Goal: Task Accomplishment & Management: Use online tool/utility

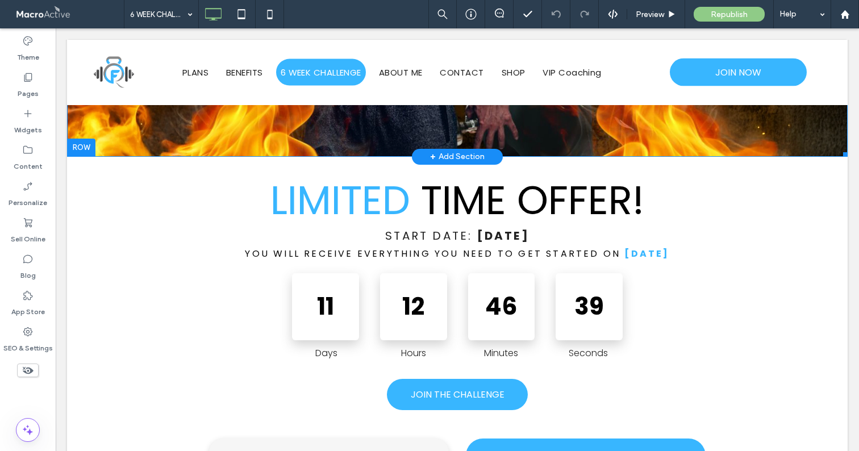
scroll to position [289, 0]
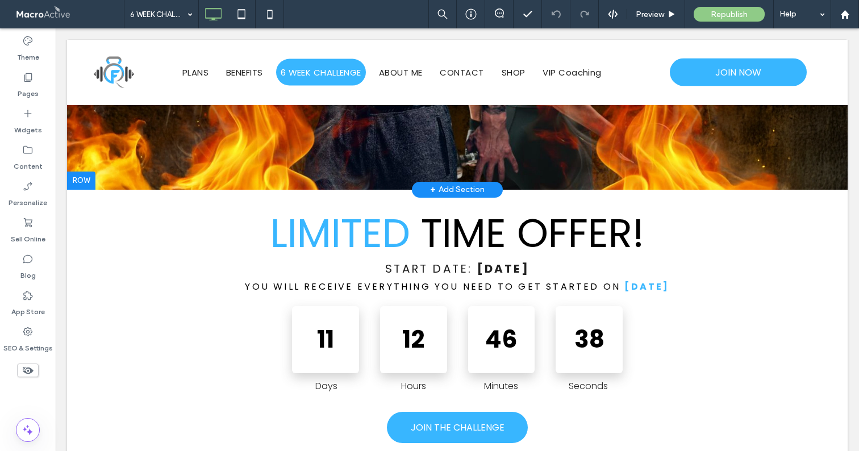
click at [81, 178] on div at bounding box center [81, 181] width 28 height 18
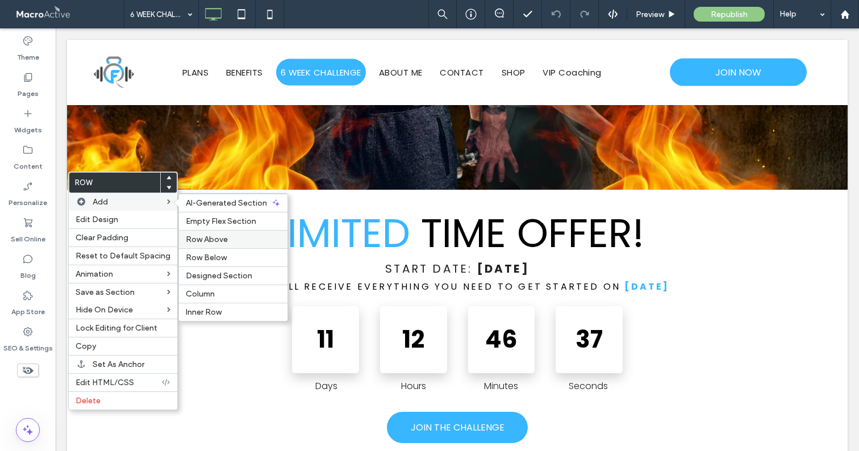
click at [216, 242] on span "Row Above" at bounding box center [207, 240] width 42 height 10
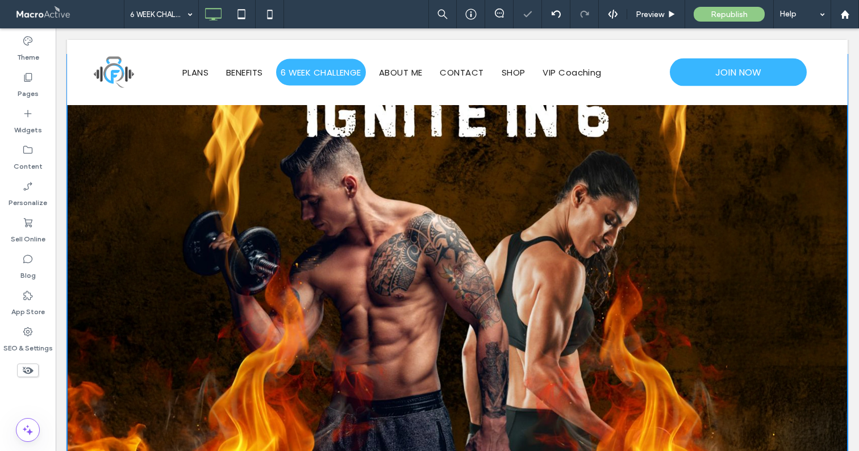
scroll to position [0, 0]
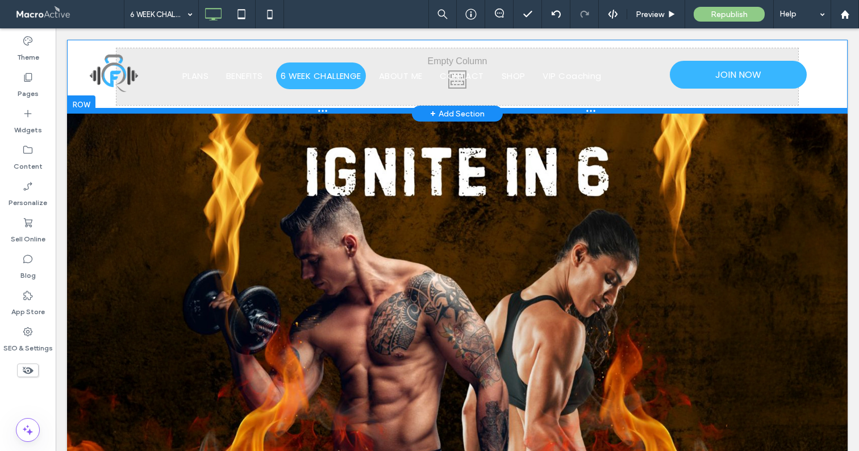
click at [393, 113] on div at bounding box center [457, 111] width 780 height 6
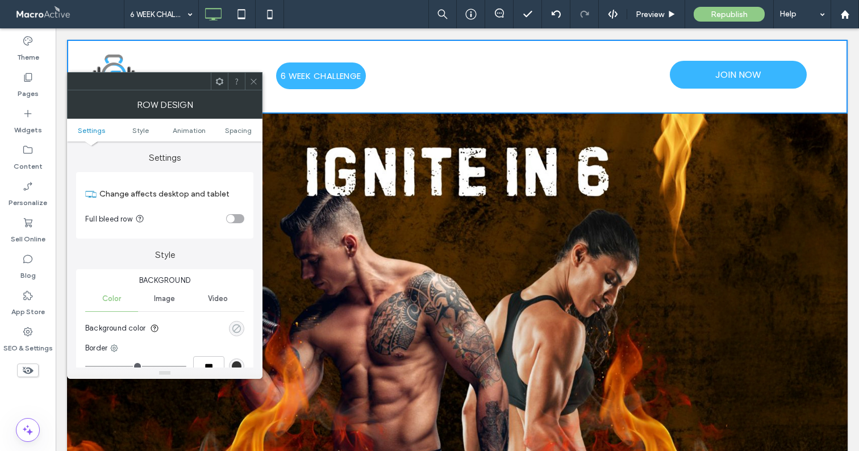
click at [237, 328] on use "rgba(0, 0, 0, 0)" at bounding box center [236, 328] width 9 height 9
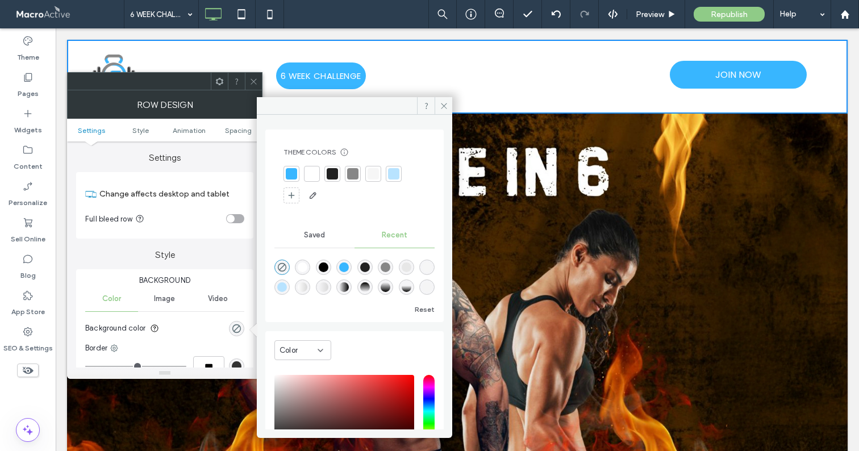
click at [337, 173] on div at bounding box center [332, 173] width 11 height 11
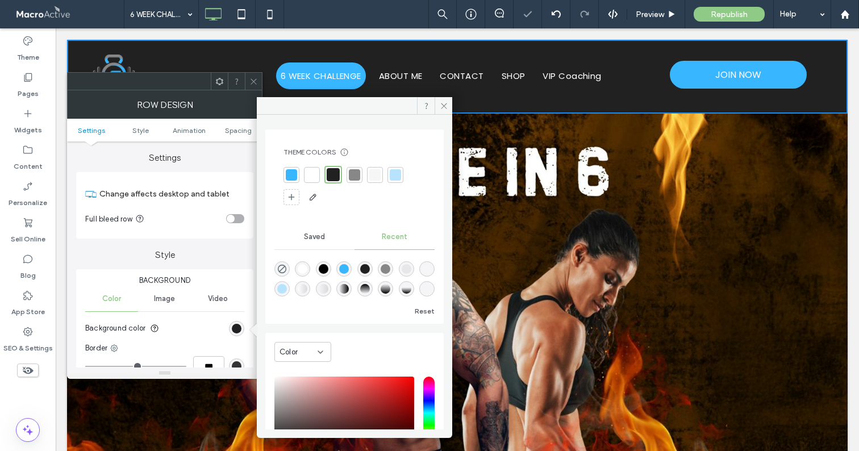
click at [254, 80] on icon at bounding box center [253, 81] width 9 height 9
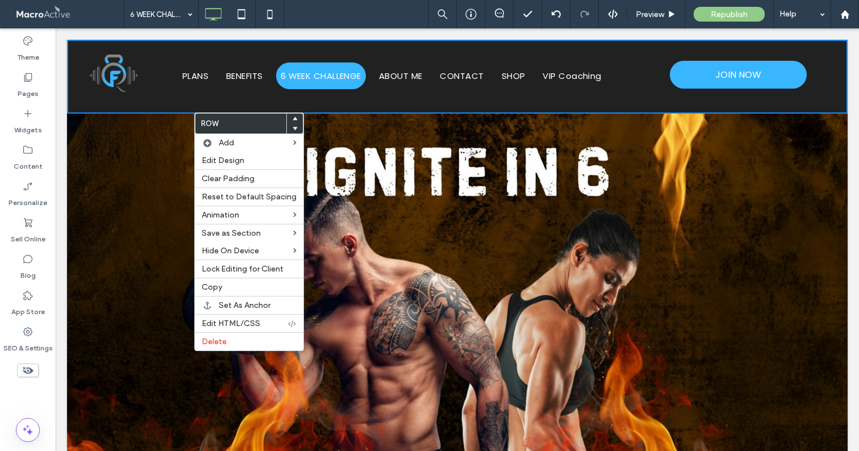
click at [127, 98] on div "Click To Paste PLANS BENEFITS 6 WEEK CHALLENGE ABOUT ME CONTACT SHOP VIP Coachi…" at bounding box center [457, 75] width 780 height 56
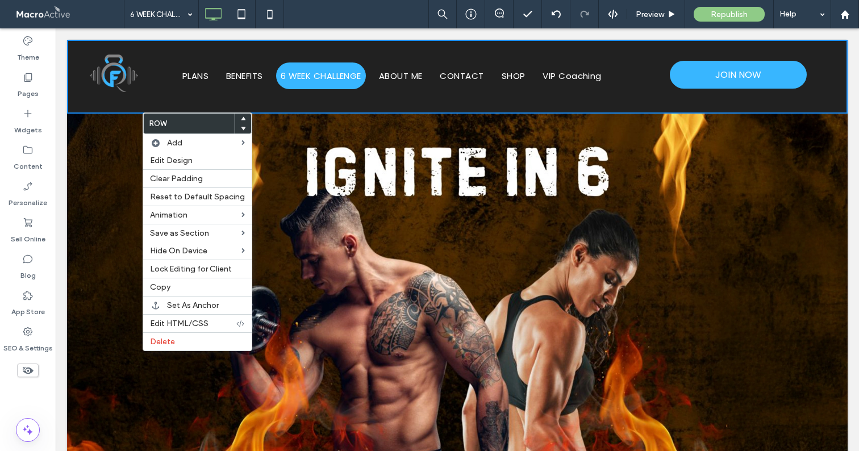
click at [89, 114] on img at bounding box center [457, 333] width 780 height 439
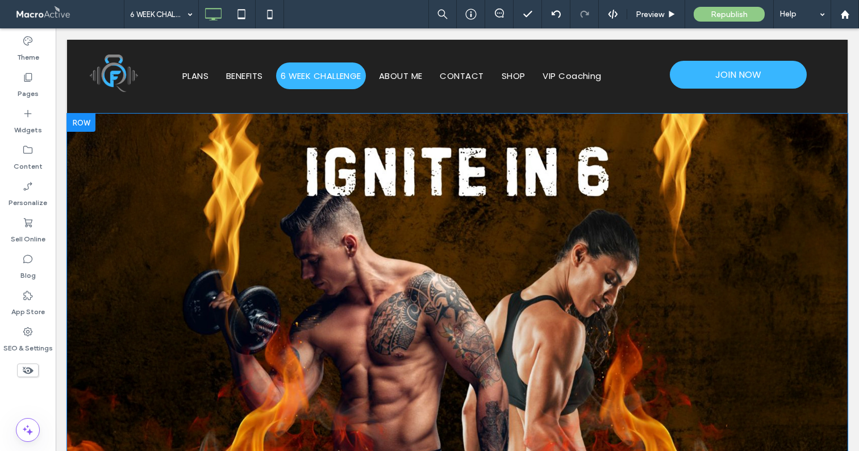
click at [88, 116] on div at bounding box center [81, 123] width 28 height 18
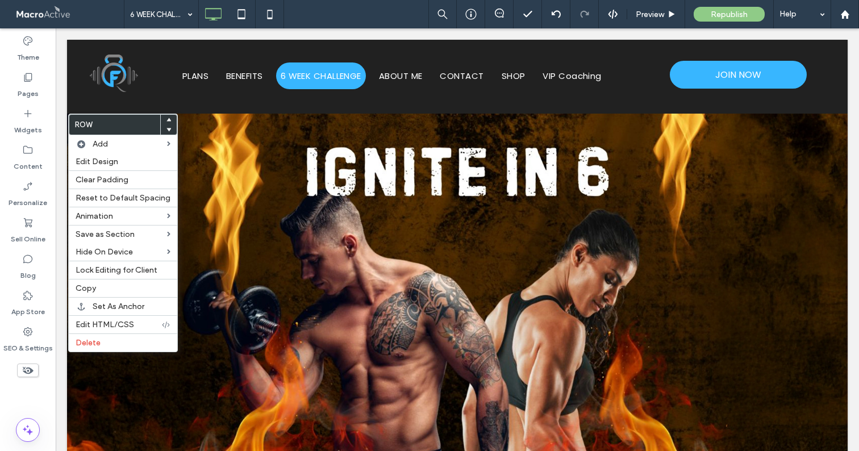
click at [168, 123] on div at bounding box center [169, 120] width 16 height 10
click at [166, 120] on use at bounding box center [168, 119] width 5 height 3
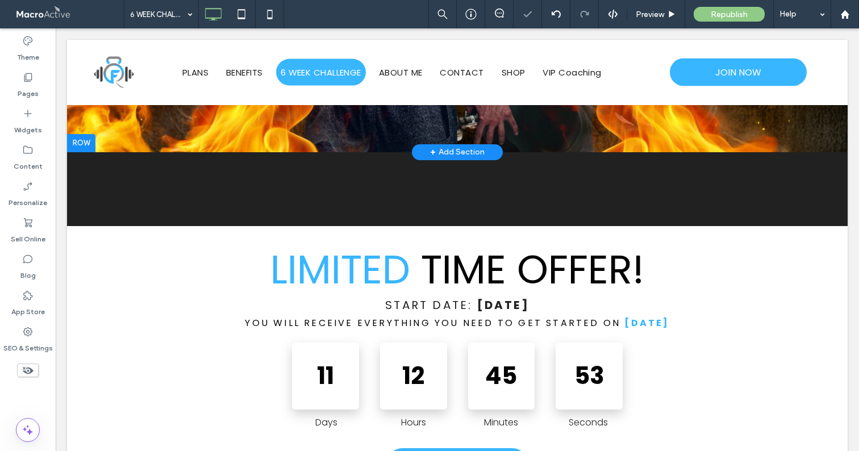
scroll to position [327, 0]
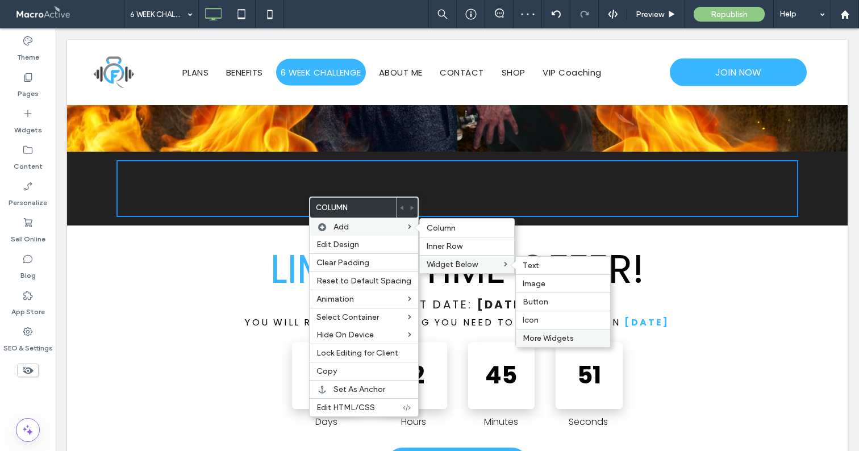
click at [560, 337] on span "More Widgets" at bounding box center [547, 338] width 51 height 10
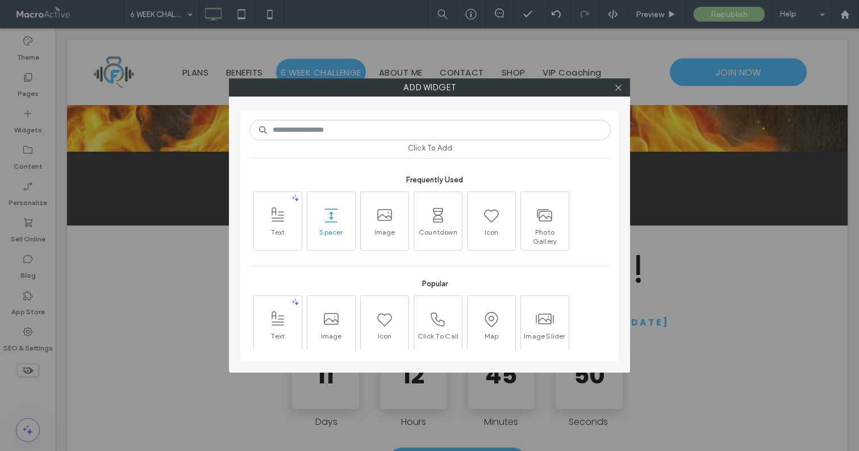
click at [331, 221] on use at bounding box center [331, 215] width 13 height 14
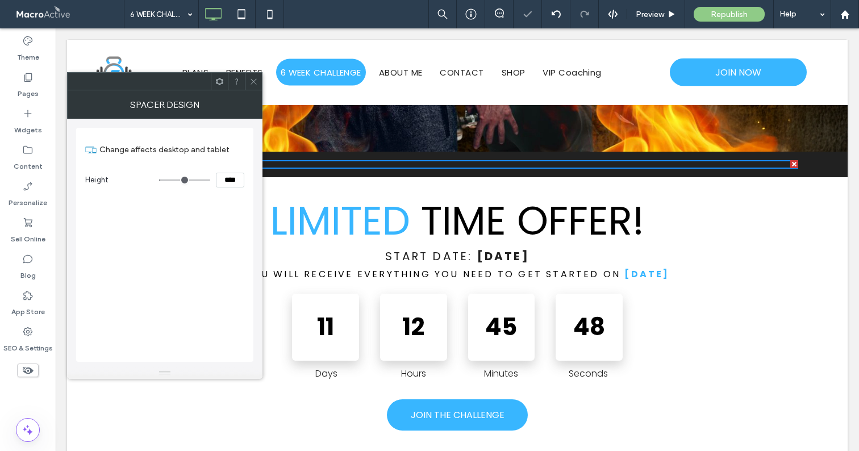
click at [228, 177] on input "****" at bounding box center [230, 180] width 28 height 15
type input "*****"
type input "***"
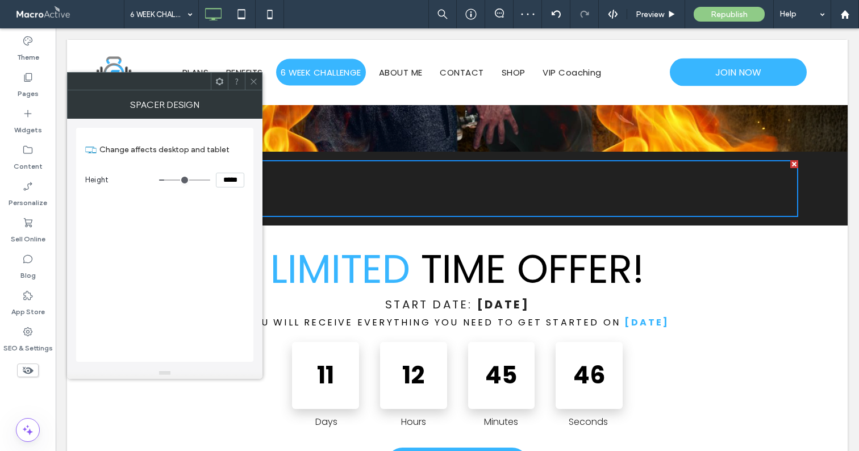
click at [251, 82] on icon at bounding box center [253, 81] width 9 height 9
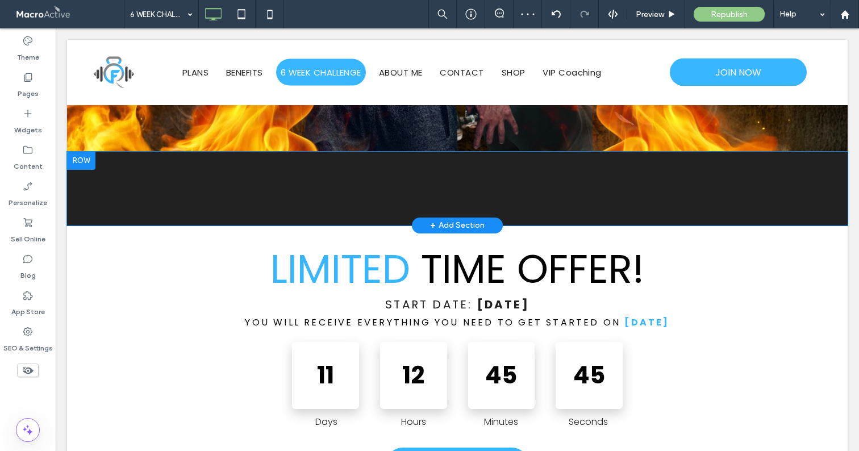
click at [81, 163] on div at bounding box center [81, 161] width 28 height 18
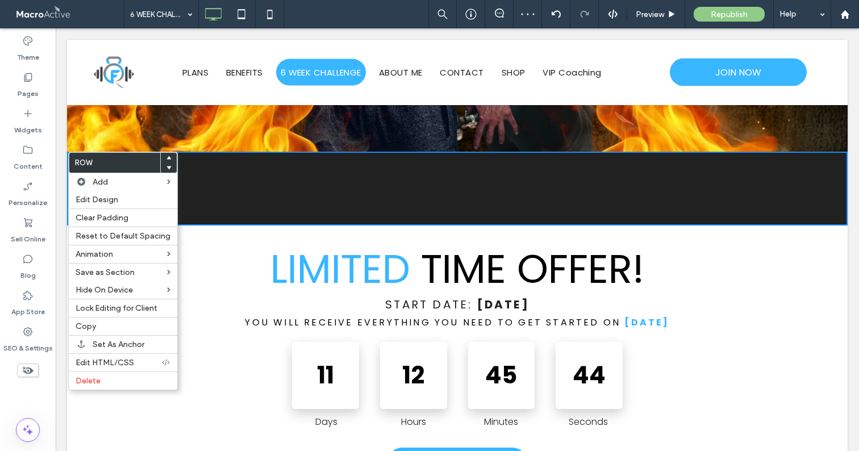
click at [167, 157] on div at bounding box center [169, 158] width 16 height 10
click at [166, 156] on use at bounding box center [168, 157] width 5 height 3
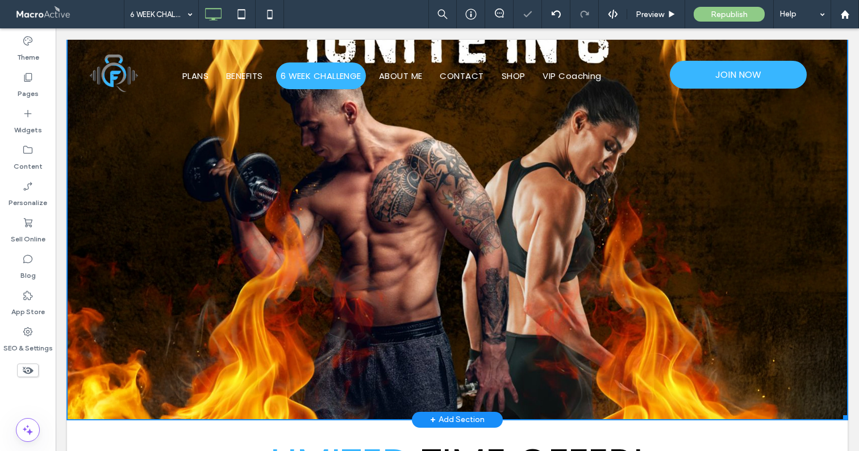
scroll to position [0, 0]
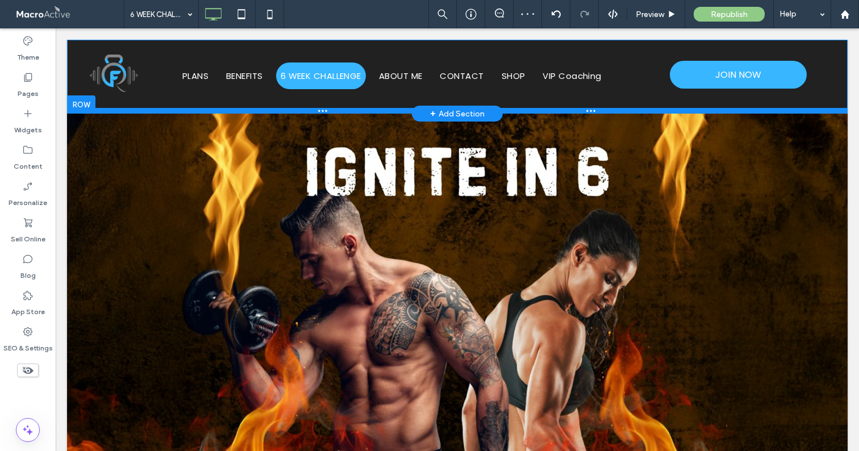
click at [216, 113] on div at bounding box center [457, 111] width 780 height 6
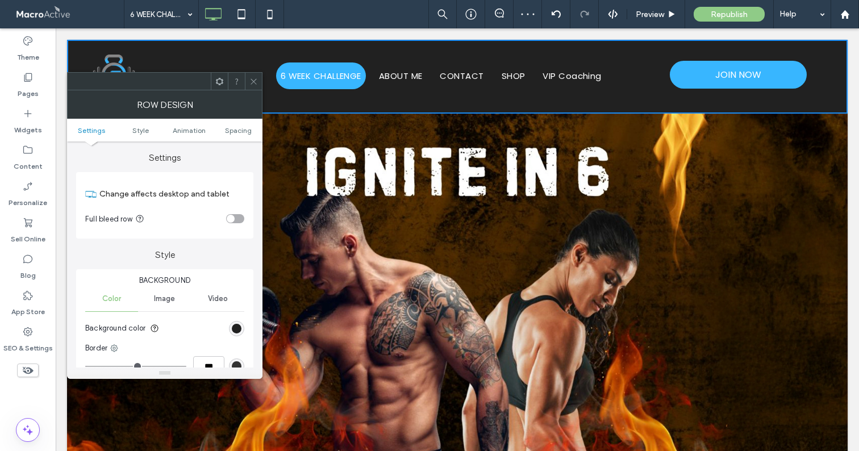
click at [250, 83] on icon at bounding box center [253, 81] width 9 height 9
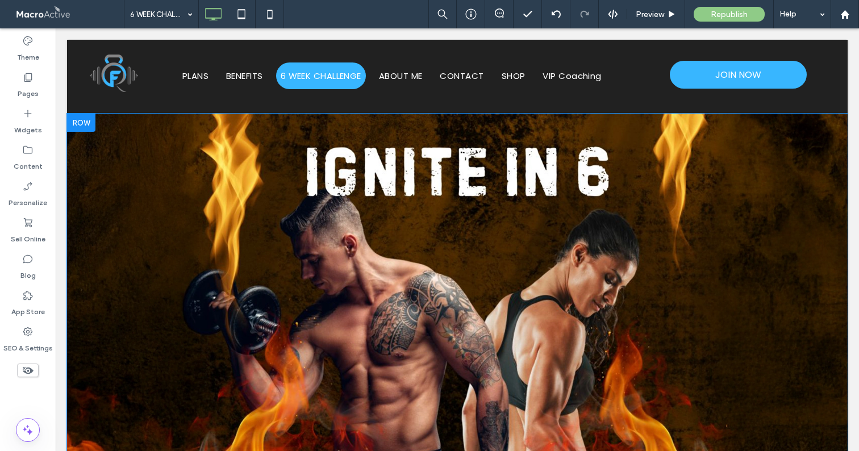
click at [91, 122] on div at bounding box center [81, 123] width 28 height 18
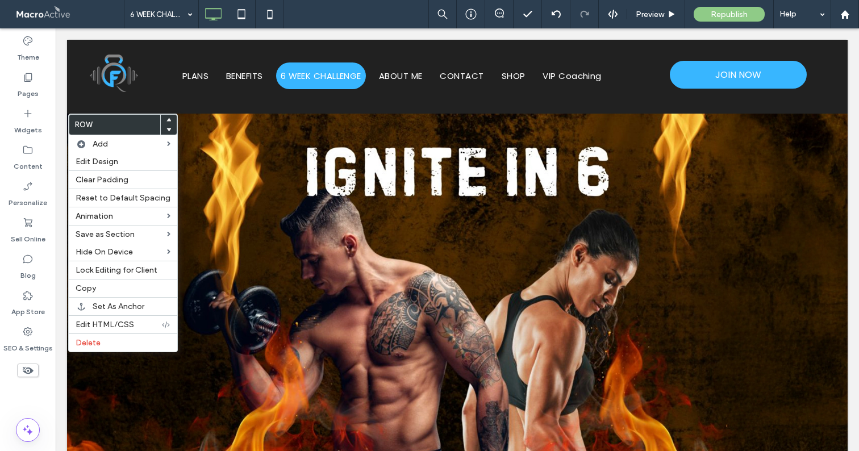
click at [166, 120] on use at bounding box center [168, 119] width 5 height 3
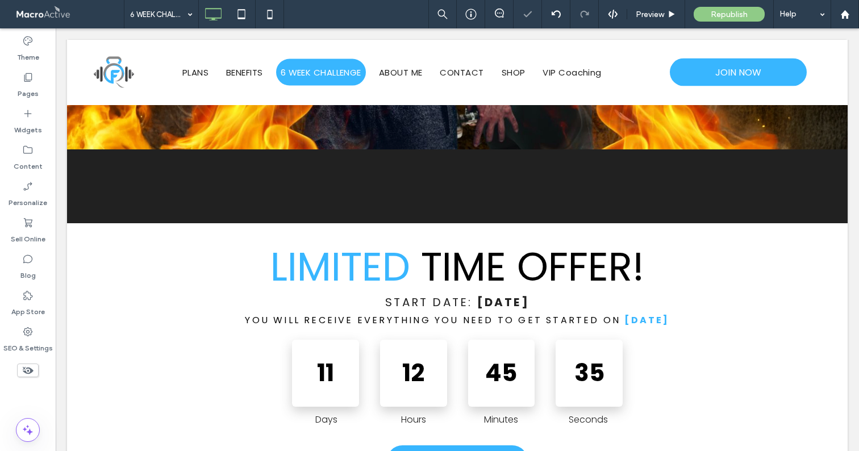
scroll to position [212, 0]
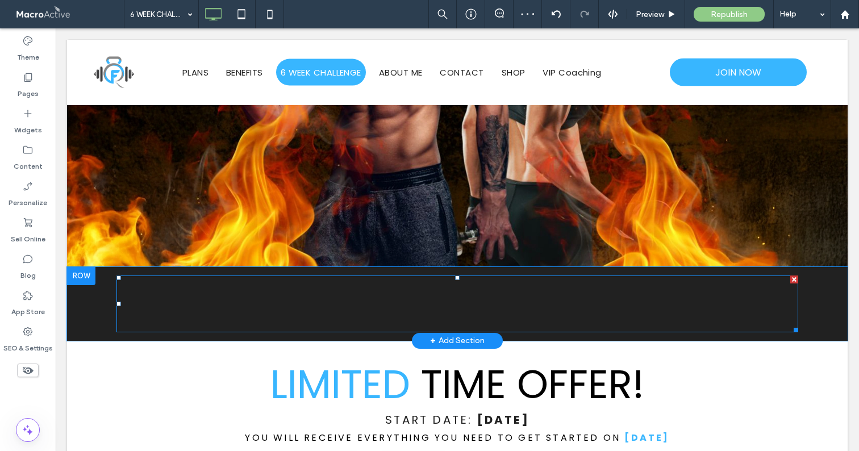
click at [242, 304] on div at bounding box center [456, 303] width 681 height 57
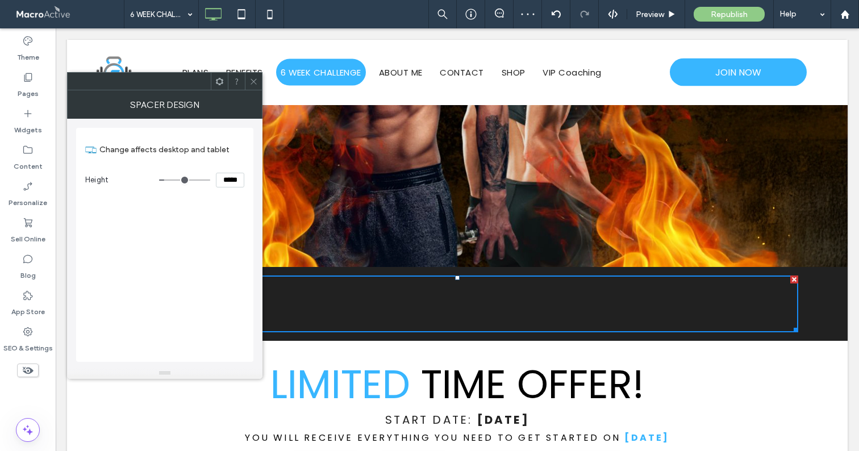
click at [224, 178] on input "*****" at bounding box center [230, 180] width 28 height 15
type input "*"
type input "***"
type input "*"
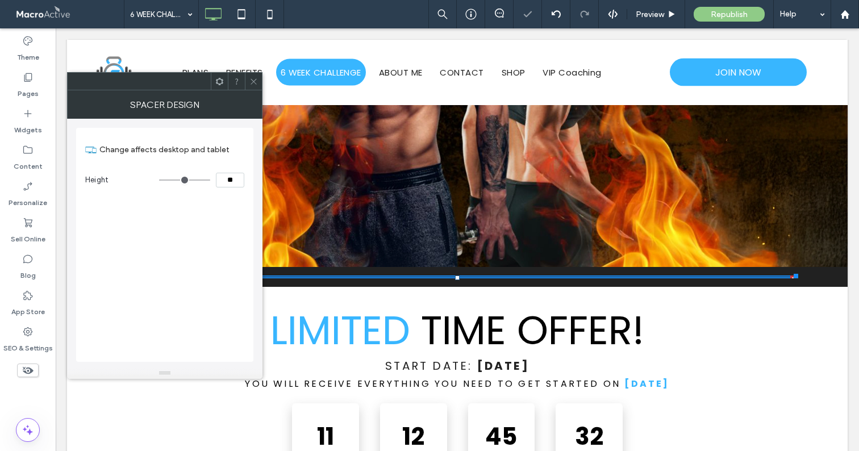
type input "*"
type input "****"
type input "**"
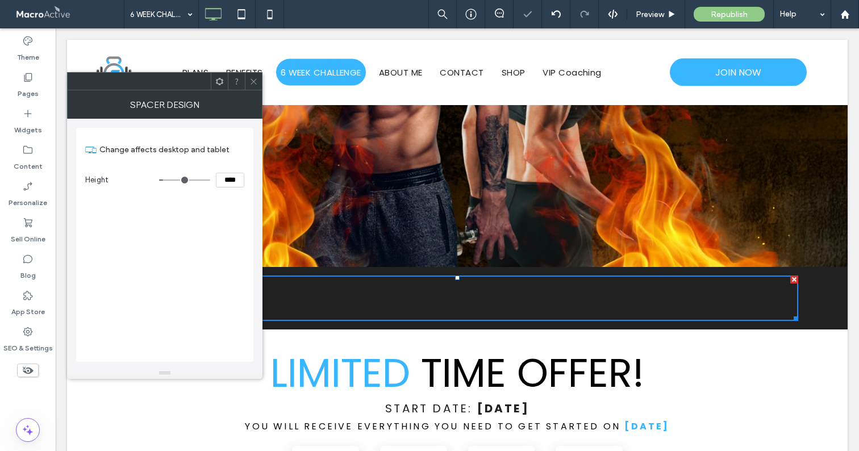
click at [255, 80] on use at bounding box center [253, 81] width 6 height 6
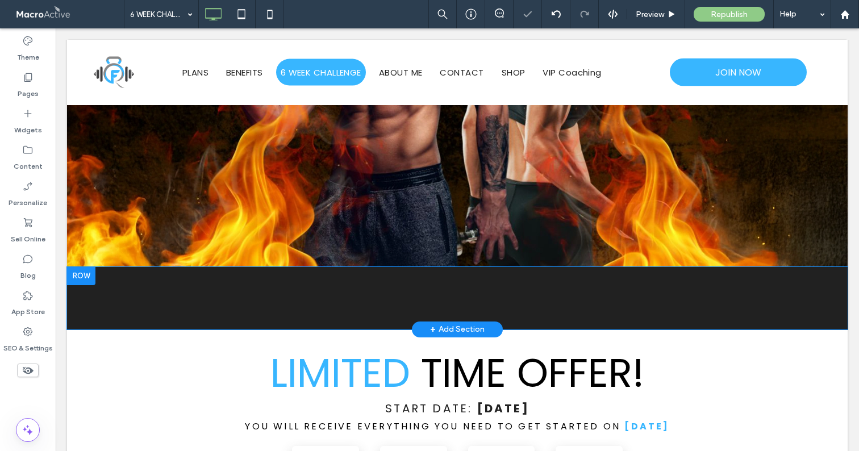
click at [78, 269] on div at bounding box center [81, 276] width 28 height 18
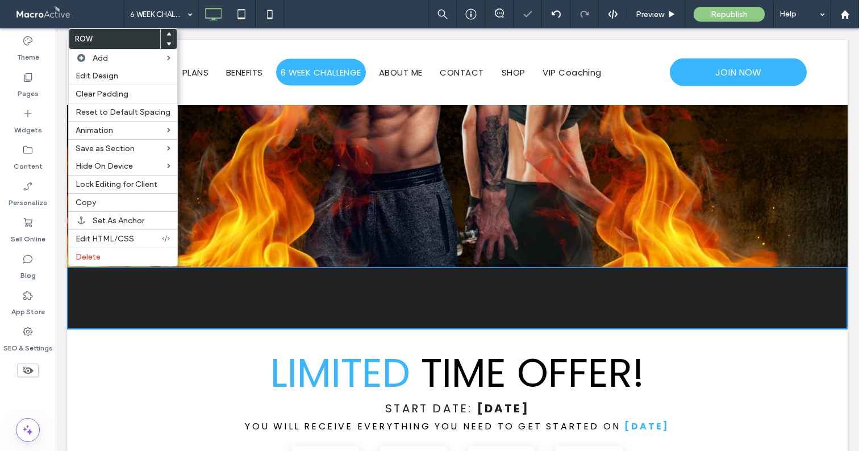
click at [166, 34] on use at bounding box center [168, 33] width 5 height 3
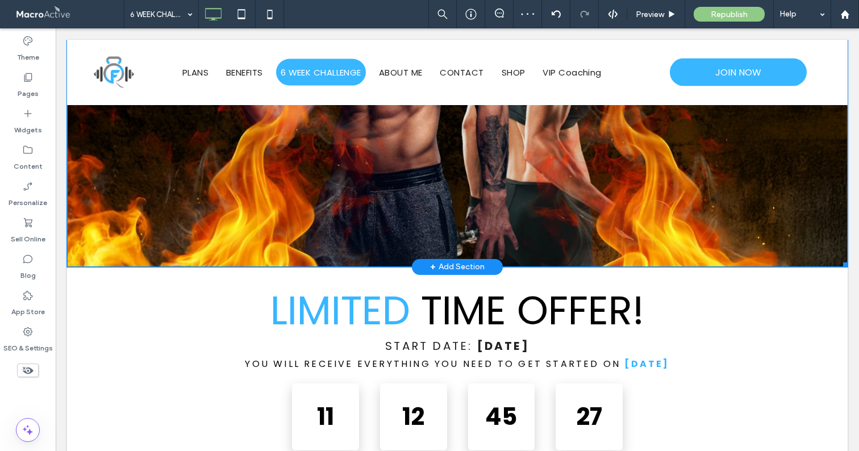
scroll to position [0, 0]
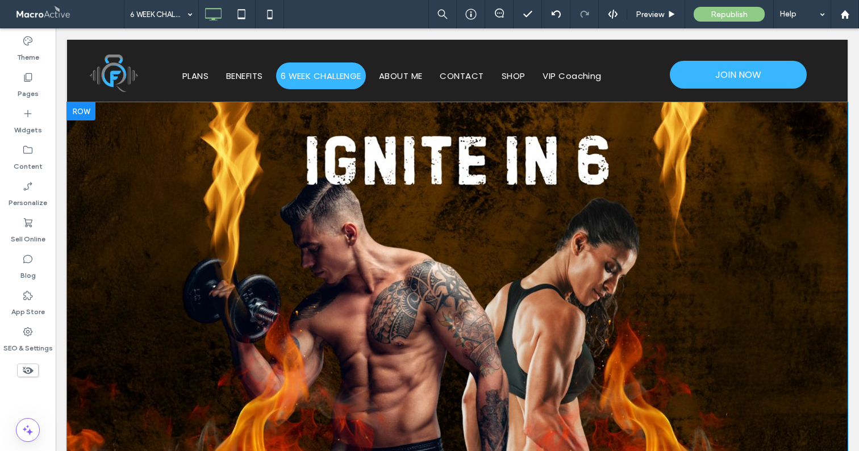
click at [85, 115] on div at bounding box center [81, 111] width 28 height 18
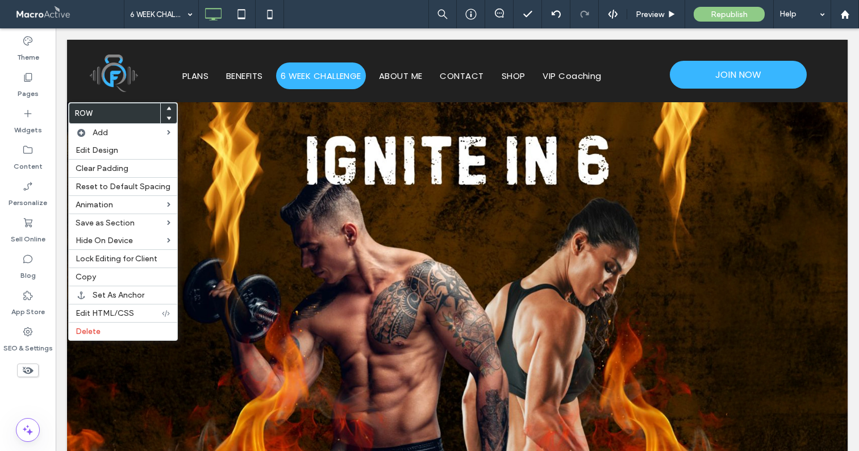
click at [166, 109] on use at bounding box center [168, 107] width 5 height 3
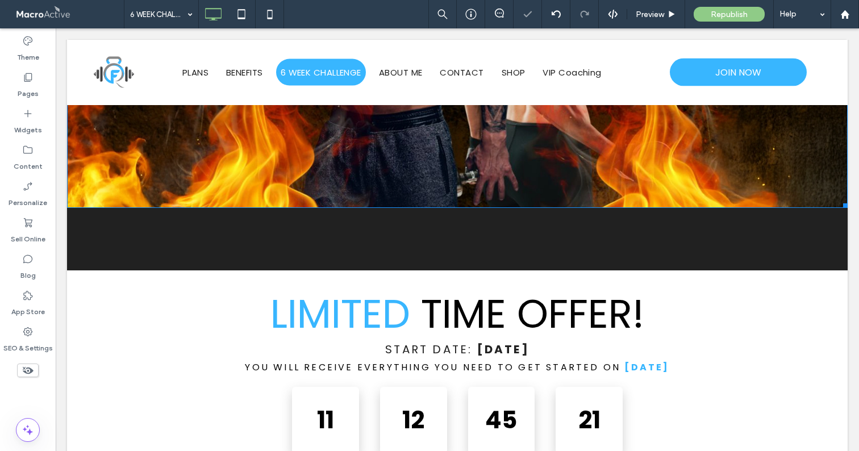
scroll to position [326, 0]
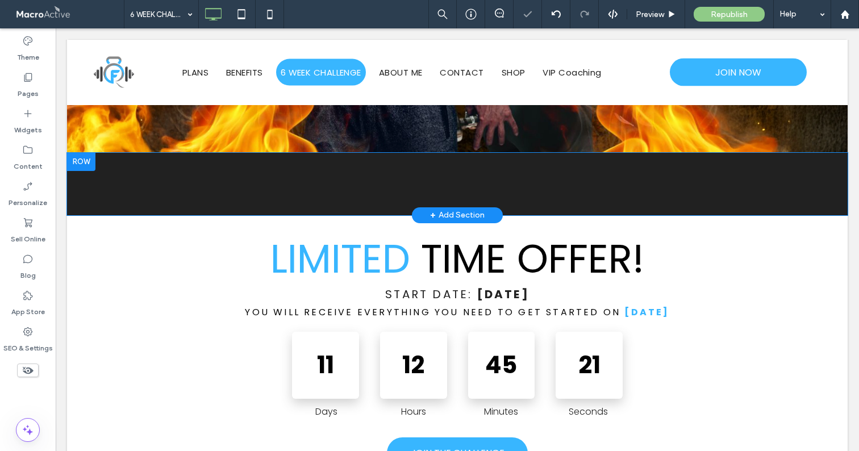
click at [308, 193] on div at bounding box center [456, 183] width 681 height 45
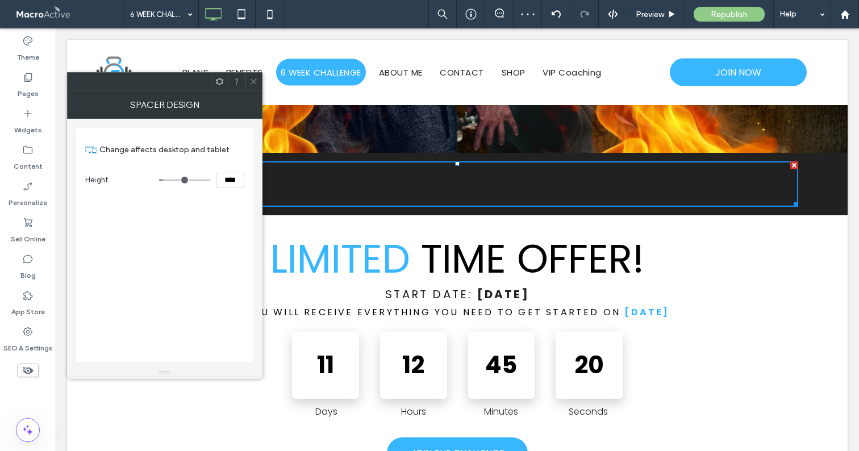
click at [230, 180] on input "****" at bounding box center [230, 180] width 28 height 15
type input "****"
type input "**"
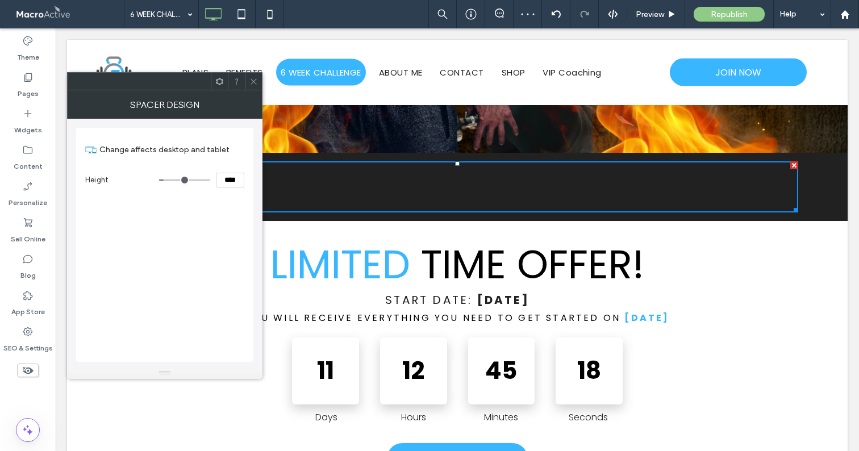
click at [256, 77] on icon at bounding box center [253, 81] width 9 height 9
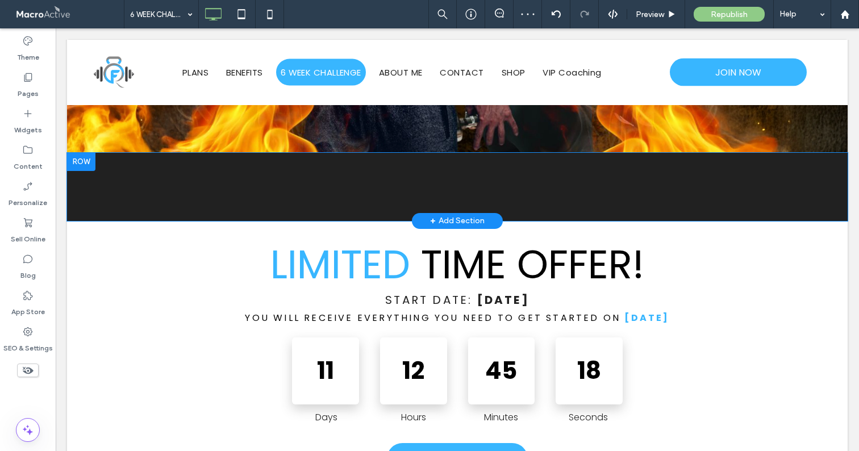
click at [69, 162] on div at bounding box center [81, 162] width 28 height 18
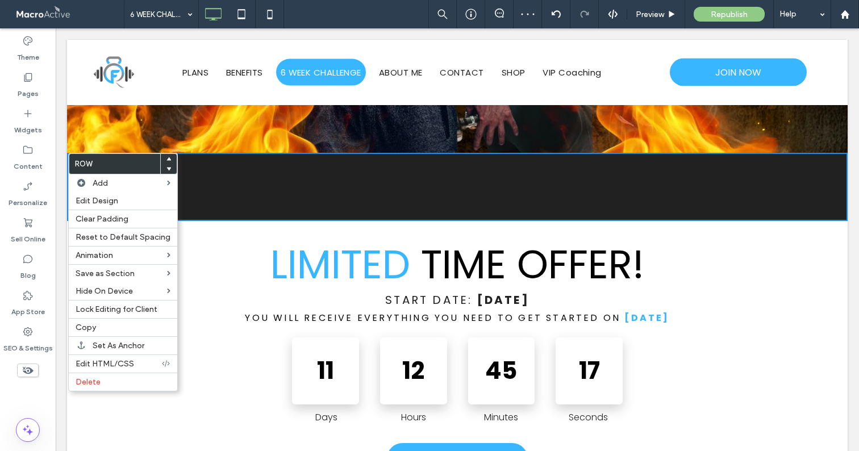
click at [166, 160] on use at bounding box center [168, 158] width 5 height 3
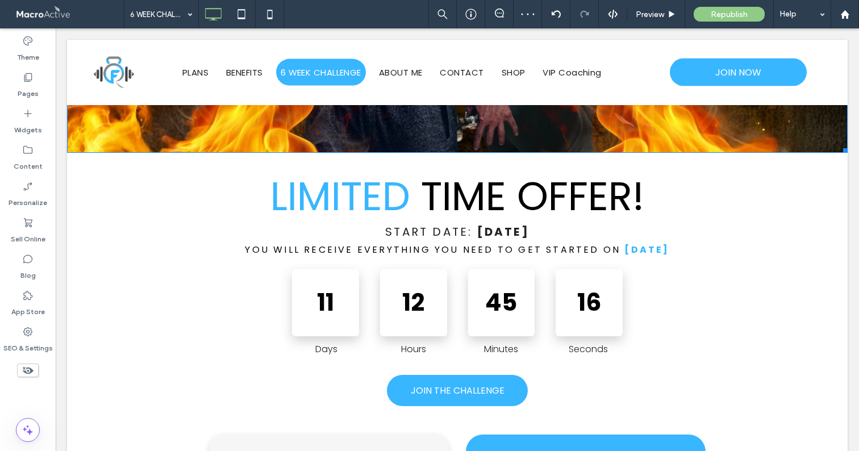
scroll to position [0, 0]
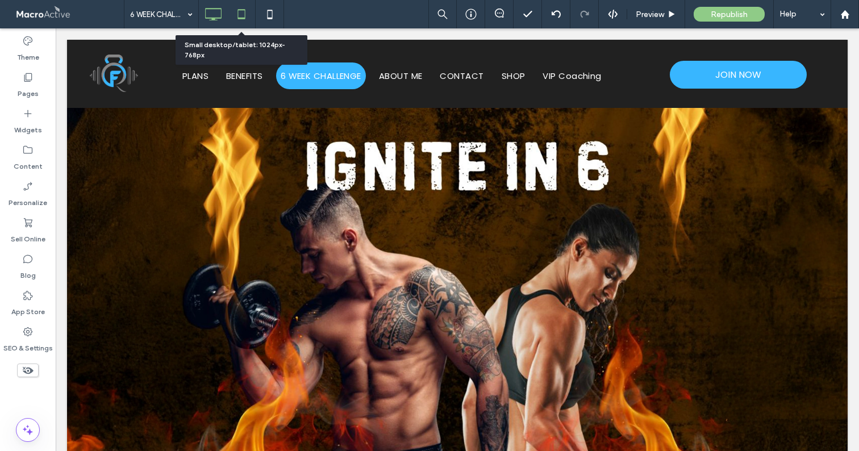
click at [243, 7] on icon at bounding box center [241, 14] width 23 height 23
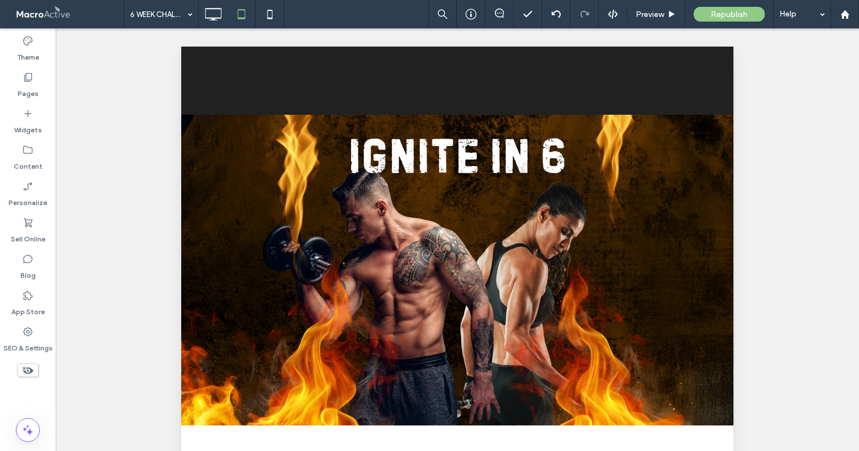
click at [28, 374] on icon at bounding box center [28, 370] width 12 height 12
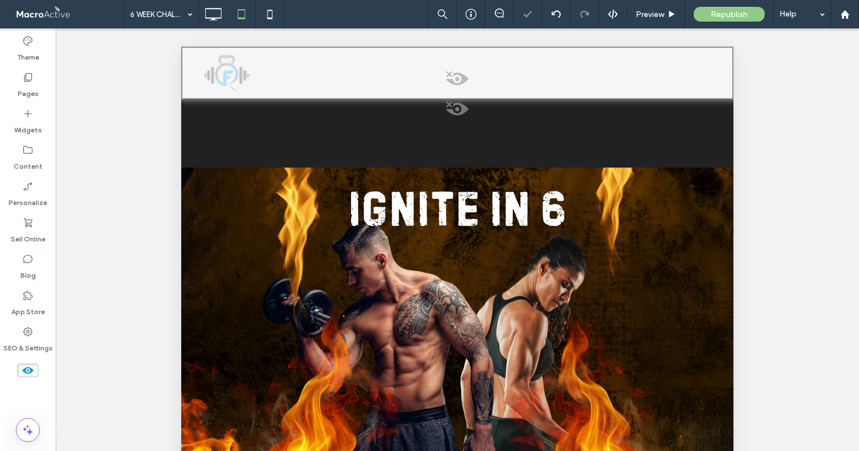
click at [467, 82] on span at bounding box center [457, 81] width 550 height 23
click at [477, 95] on button "Yes" at bounding box center [483, 96] width 35 height 14
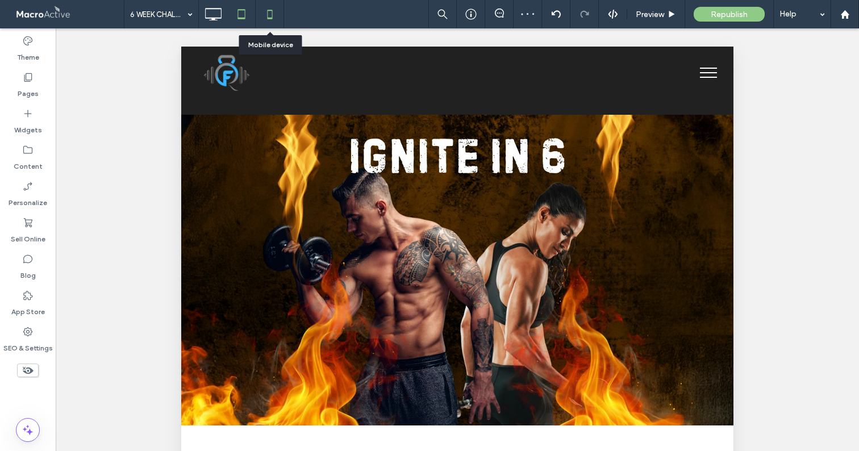
click at [266, 12] on icon at bounding box center [269, 14] width 23 height 23
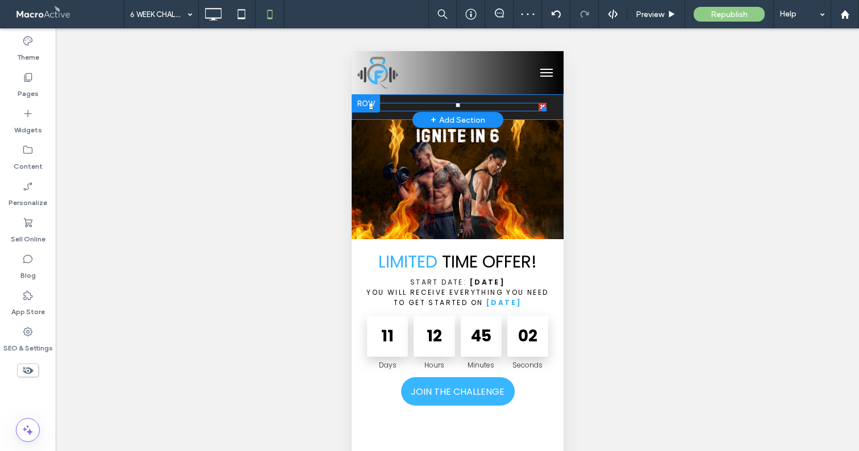
click at [523, 107] on div at bounding box center [457, 107] width 178 height 9
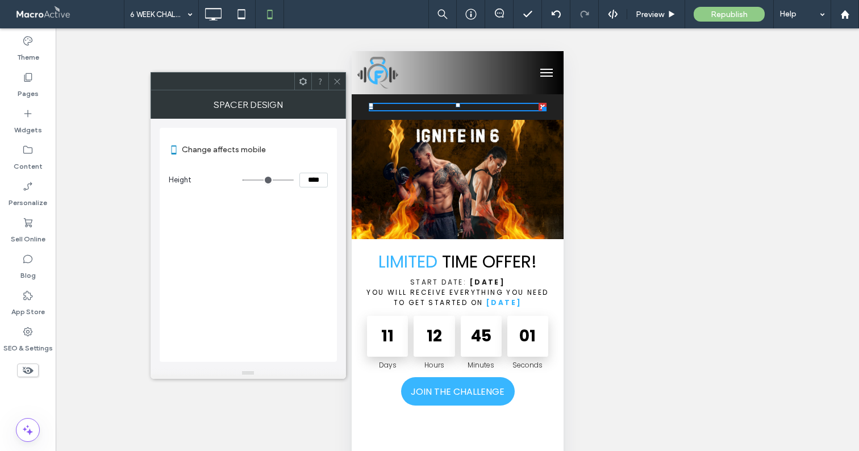
click at [308, 177] on input "****" at bounding box center [313, 180] width 28 height 15
type input "****"
type input "**"
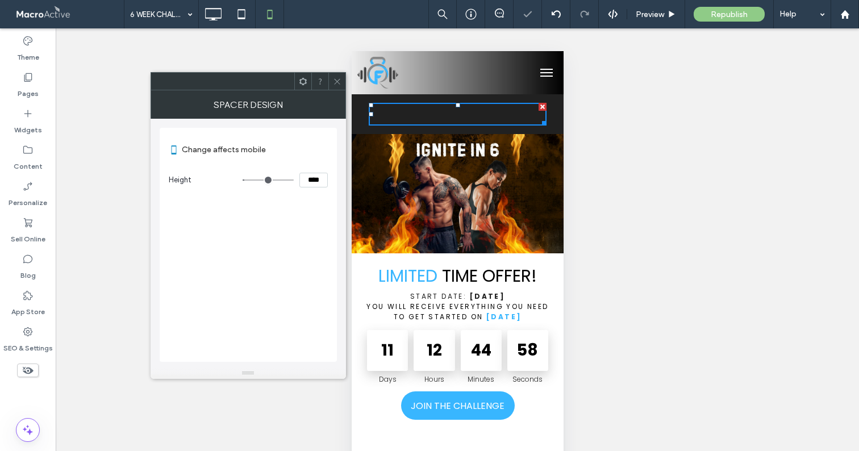
drag, startPoint x: 308, startPoint y: 179, endPoint x: 286, endPoint y: 179, distance: 22.1
click at [287, 179] on div "****" at bounding box center [284, 180] width 85 height 15
type input "****"
type input "**"
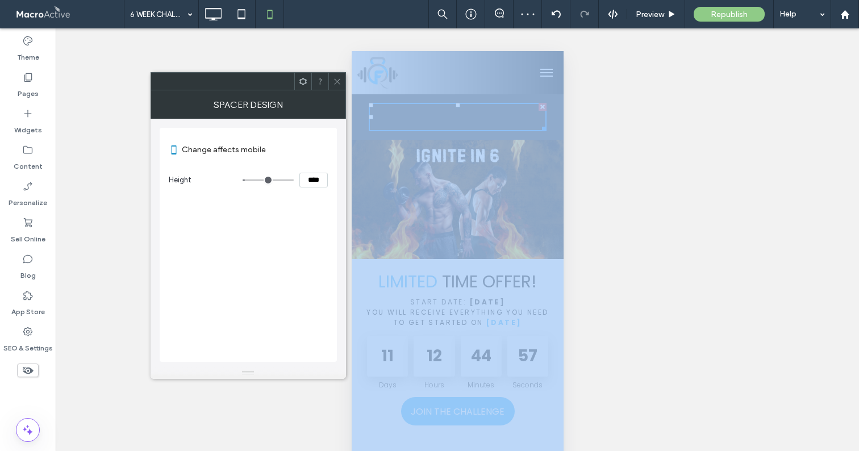
click at [336, 72] on body ".wqwq-1{fill:#231f20;} .cls-1q, .cls-2q { fill-rule: evenodd; } .cls-2q { fill:…" at bounding box center [429, 225] width 859 height 451
click at [334, 76] on span at bounding box center [337, 81] width 9 height 17
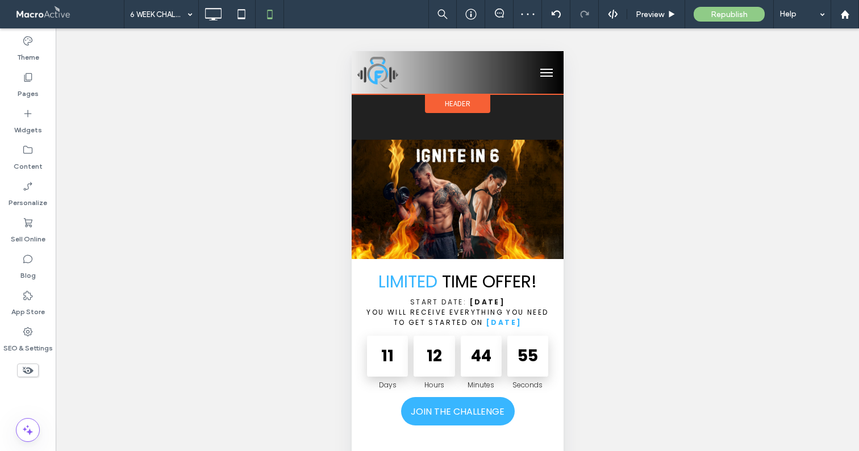
click at [450, 103] on span "Header" at bounding box center [457, 104] width 26 height 10
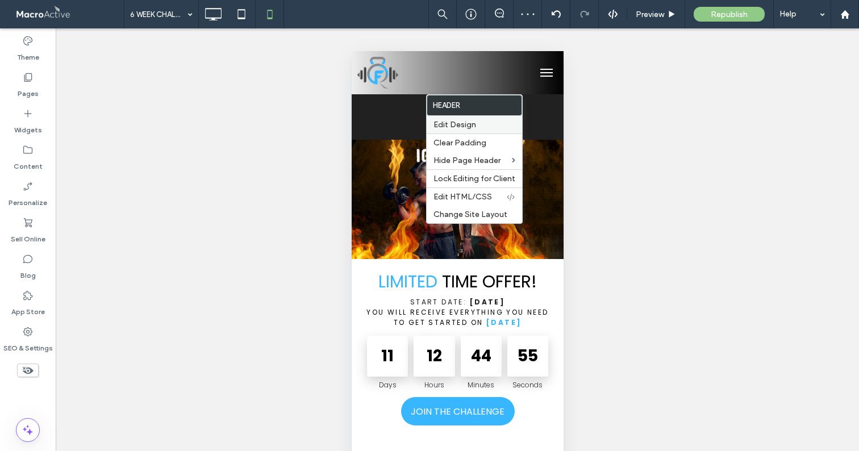
click at [450, 127] on span "Edit Design" at bounding box center [454, 125] width 43 height 10
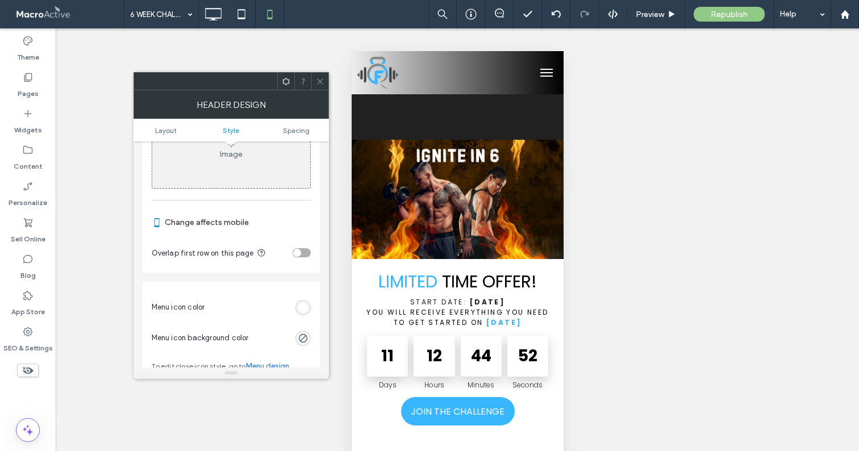
scroll to position [503, 0]
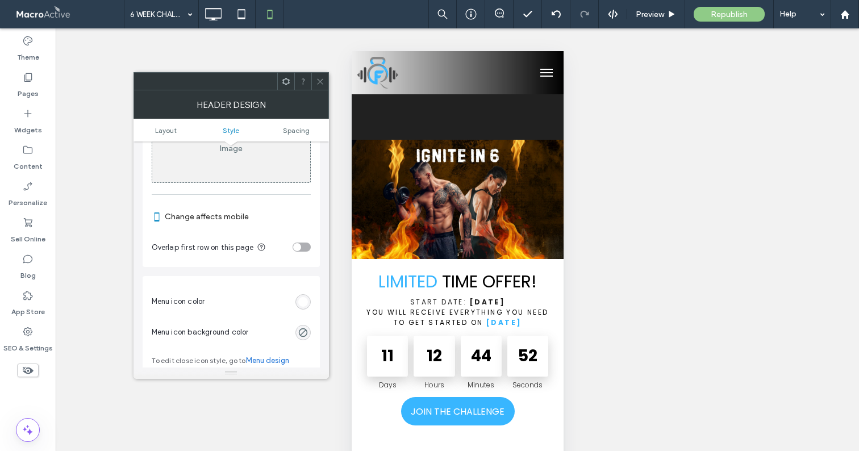
click at [303, 249] on div "toggle" at bounding box center [301, 246] width 18 height 9
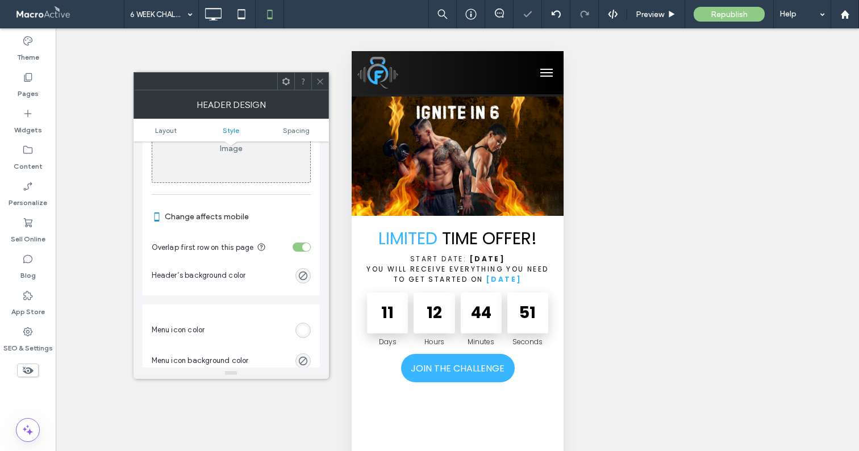
click at [320, 84] on icon at bounding box center [320, 81] width 9 height 9
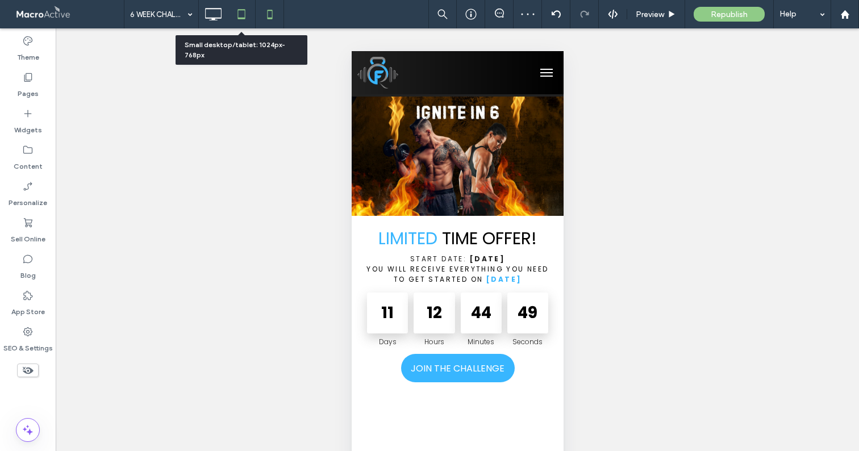
click at [242, 10] on use at bounding box center [240, 14] width 7 height 10
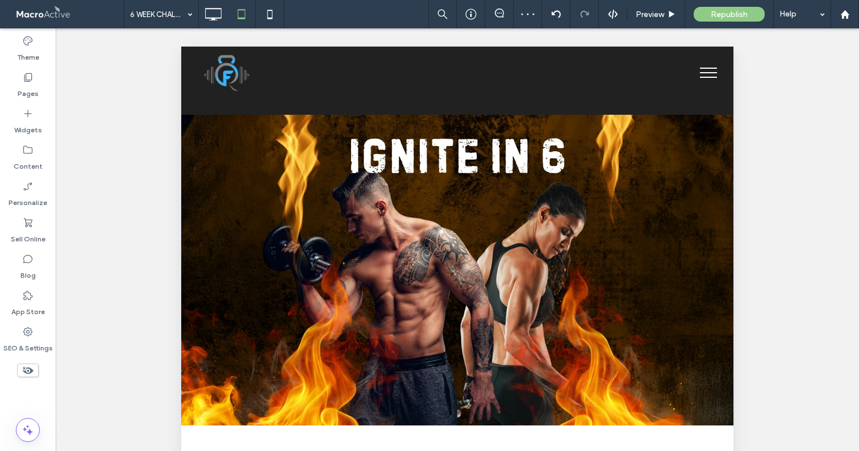
scroll to position [0, 0]
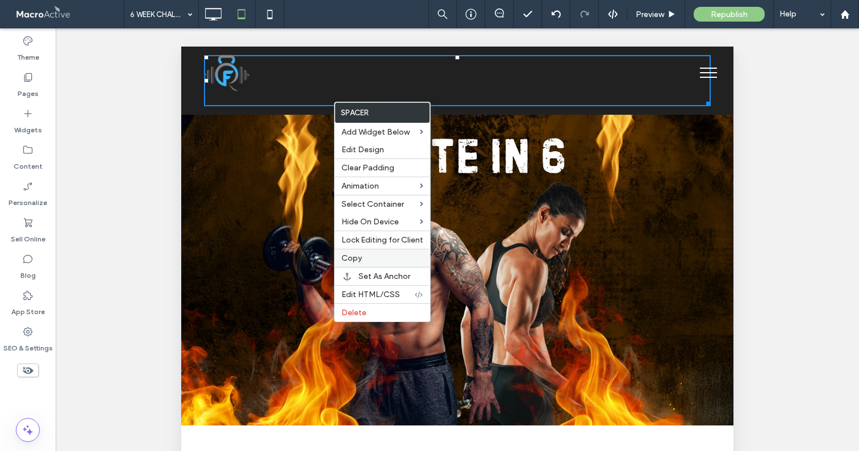
click at [350, 264] on div "Copy" at bounding box center [381, 258] width 95 height 18
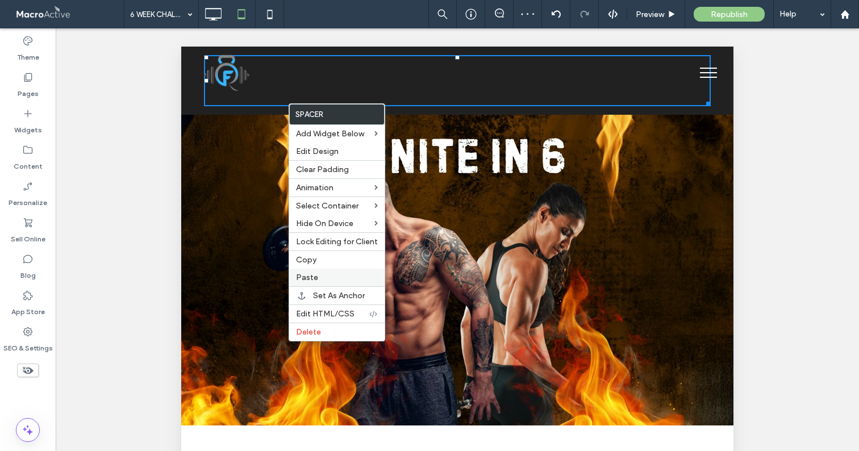
click at [320, 284] on div "Paste" at bounding box center [336, 278] width 95 height 18
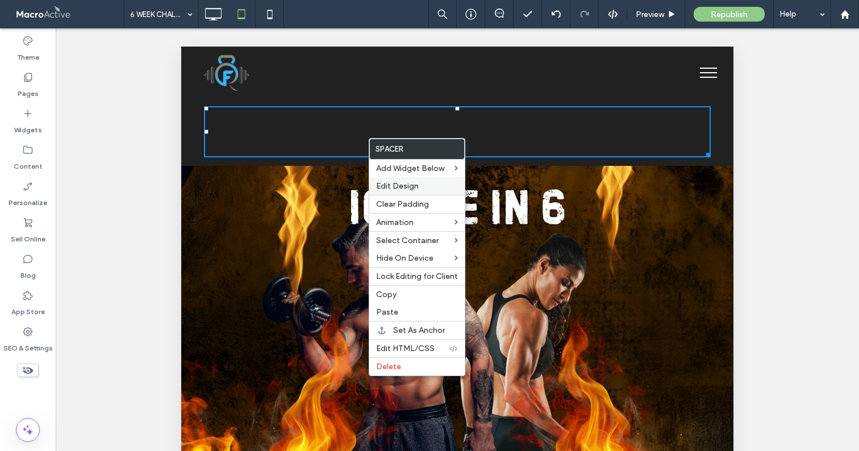
click at [411, 191] on div "Edit Design" at bounding box center [416, 186] width 95 height 18
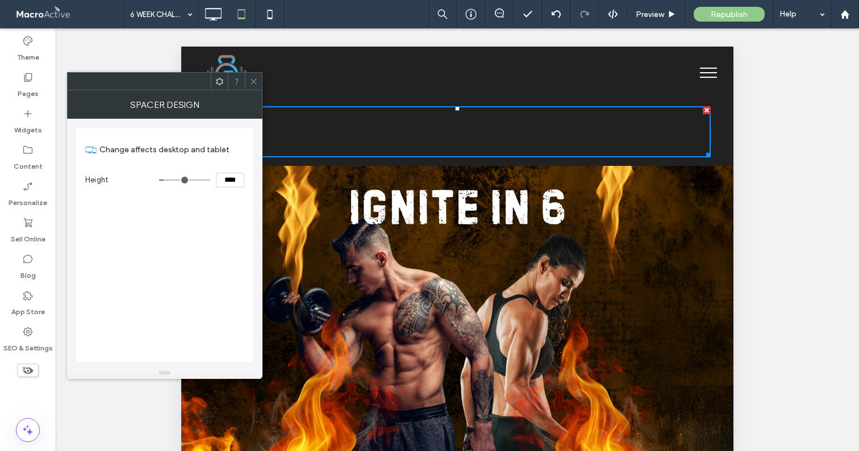
drag, startPoint x: 225, startPoint y: 182, endPoint x: 203, endPoint y: 181, distance: 22.2
click at [203, 181] on div "****" at bounding box center [201, 180] width 85 height 15
type input "****"
type input "**"
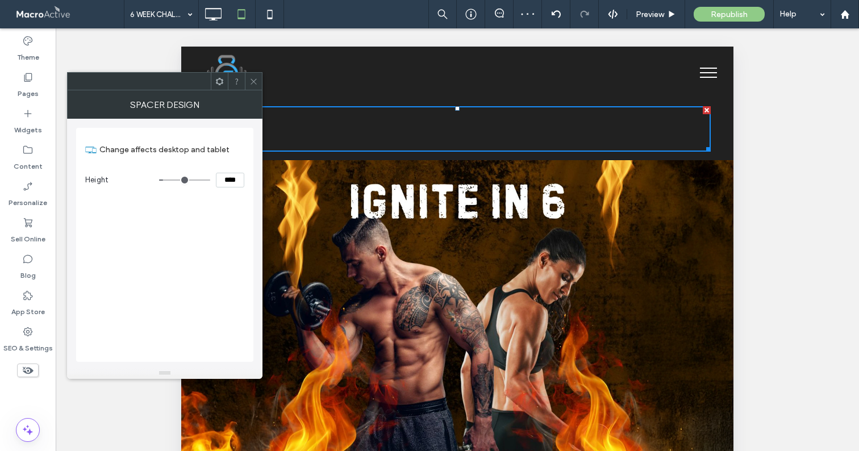
type input "****"
type input "**"
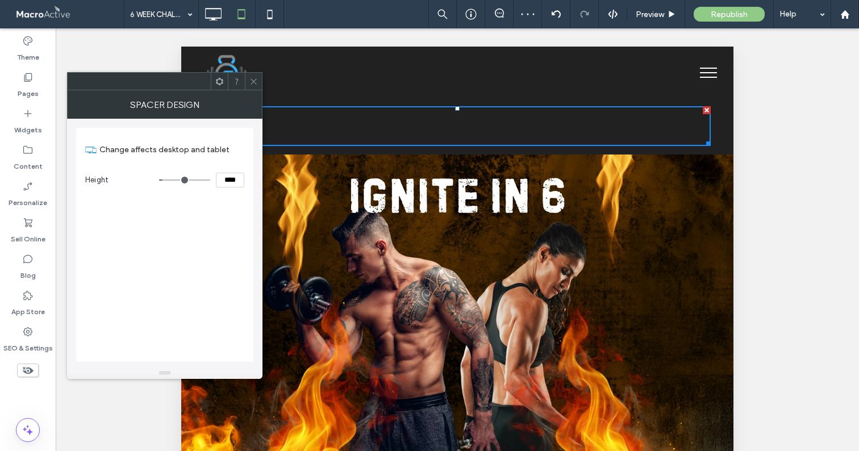
click at [252, 85] on span at bounding box center [253, 81] width 9 height 17
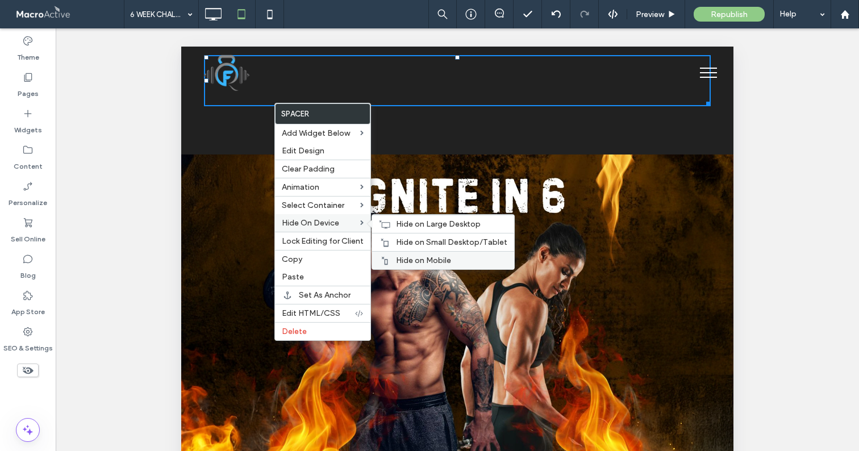
click at [398, 256] on span "Hide on Mobile" at bounding box center [423, 261] width 55 height 10
click at [388, 223] on use at bounding box center [384, 224] width 11 height 8
click at [399, 256] on span "Hide on Mobile" at bounding box center [423, 261] width 55 height 10
click at [391, 224] on div "Hide on Large Desktop" at bounding box center [443, 224] width 142 height 18
click at [392, 239] on div "Hide on Small Desktop/Tablet" at bounding box center [443, 242] width 142 height 18
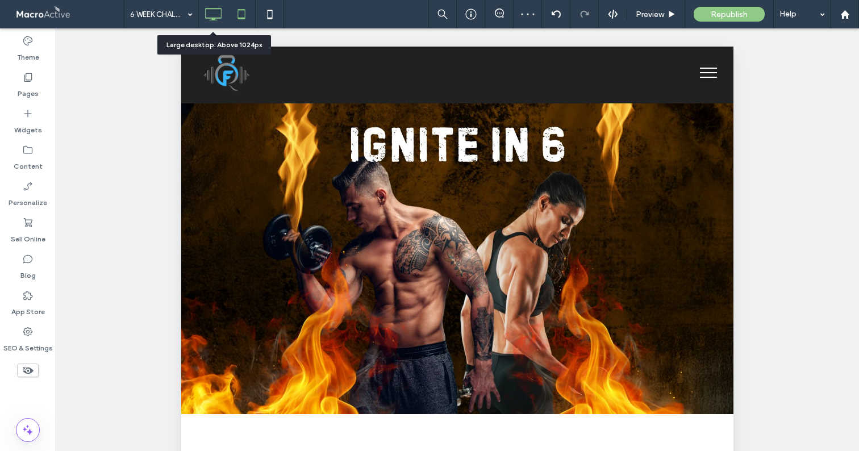
click at [212, 19] on use at bounding box center [213, 14] width 16 height 12
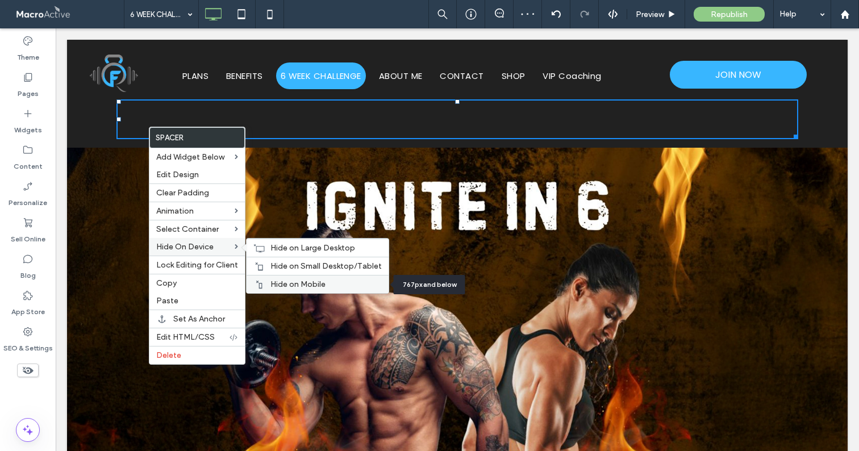
click at [277, 286] on span "Hide on Mobile" at bounding box center [297, 284] width 55 height 10
click at [265, 248] on div "Hide on Large Desktop" at bounding box center [317, 248] width 142 height 18
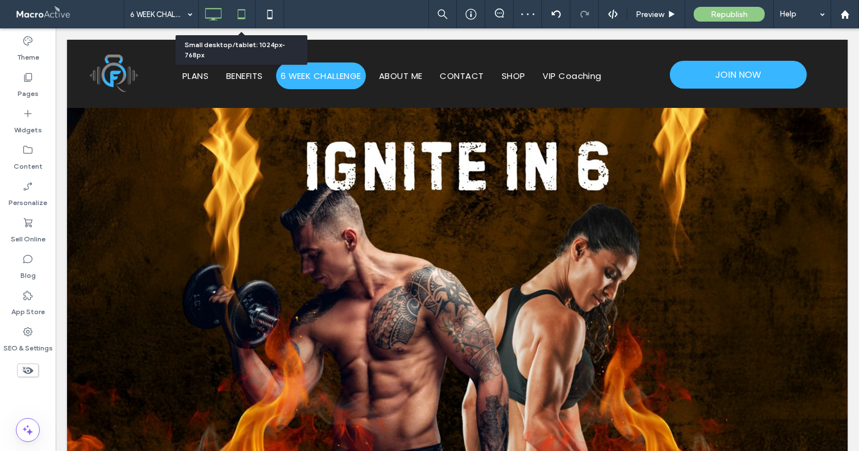
click at [242, 16] on icon at bounding box center [241, 14] width 23 height 23
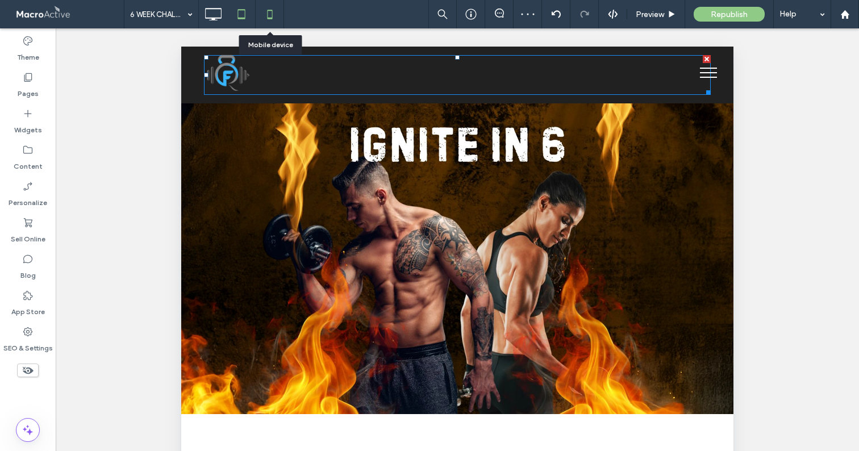
click at [270, 12] on icon at bounding box center [269, 14] width 23 height 23
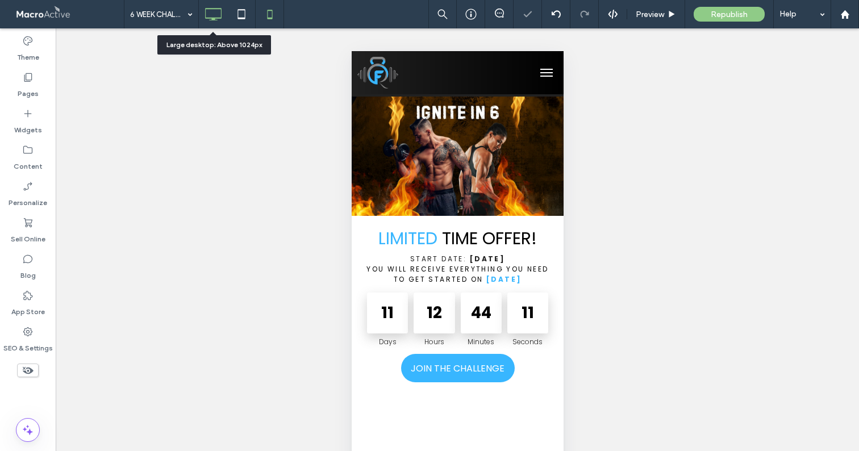
click at [207, 6] on icon at bounding box center [213, 14] width 23 height 23
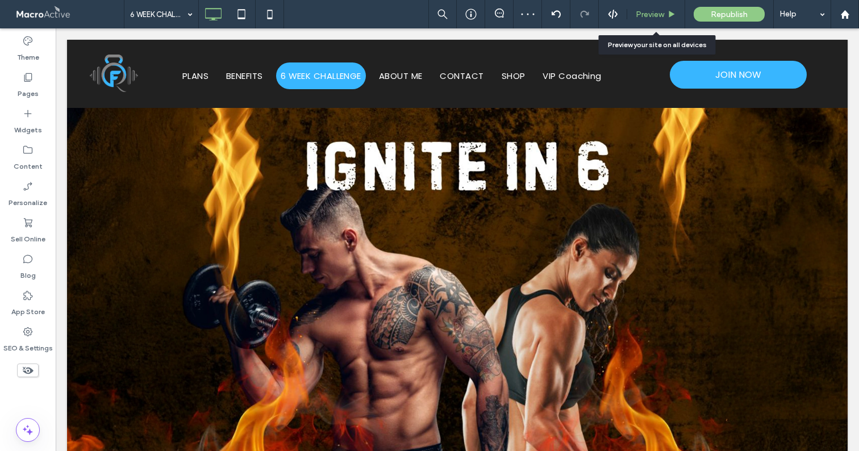
click at [663, 11] on span "Preview" at bounding box center [649, 15] width 28 height 10
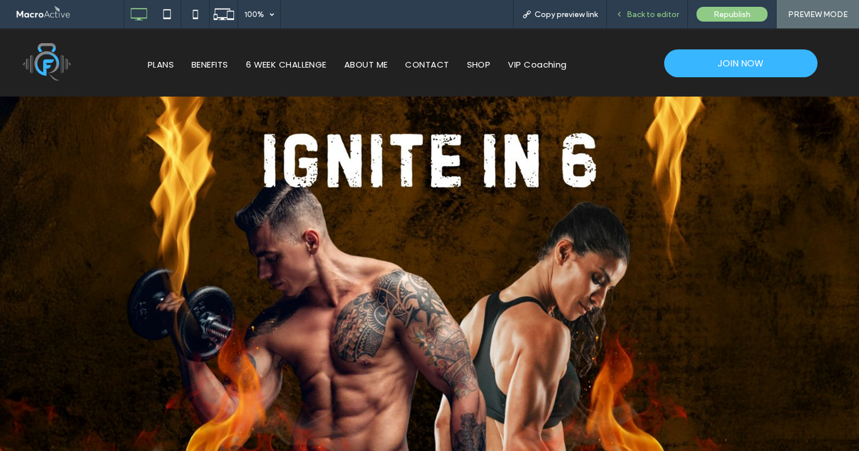
click at [631, 12] on span "Back to editor" at bounding box center [652, 15] width 52 height 10
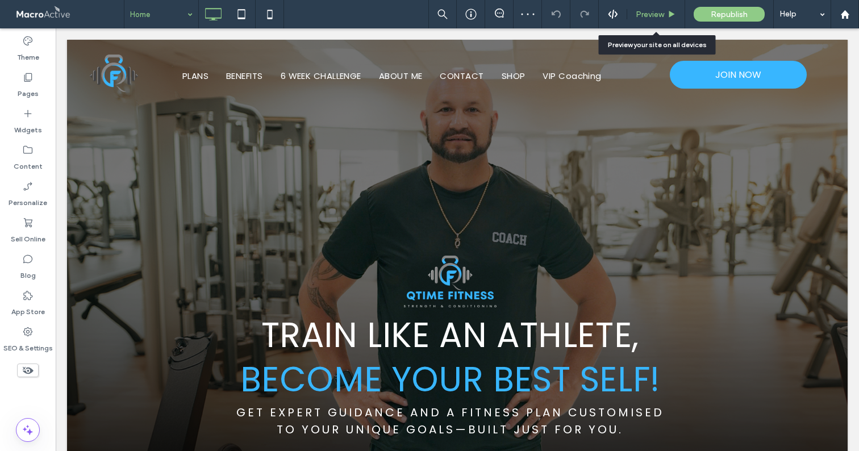
click at [649, 14] on span "Preview" at bounding box center [649, 15] width 28 height 10
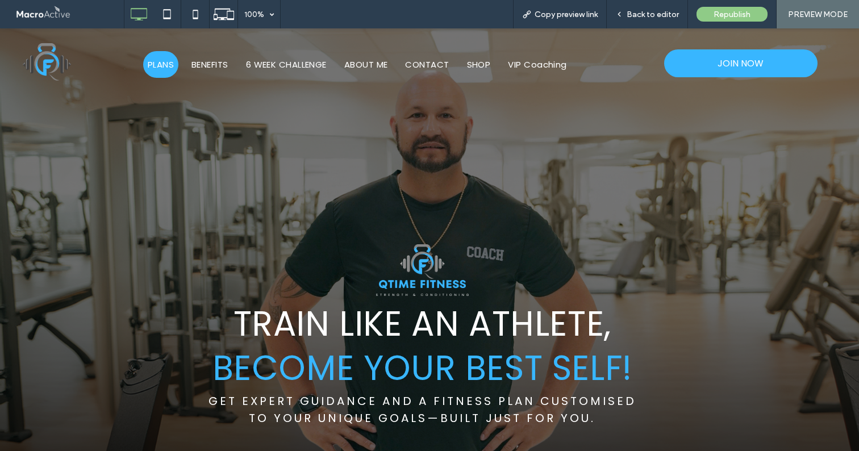
click at [168, 66] on span "PLANS" at bounding box center [161, 64] width 26 height 13
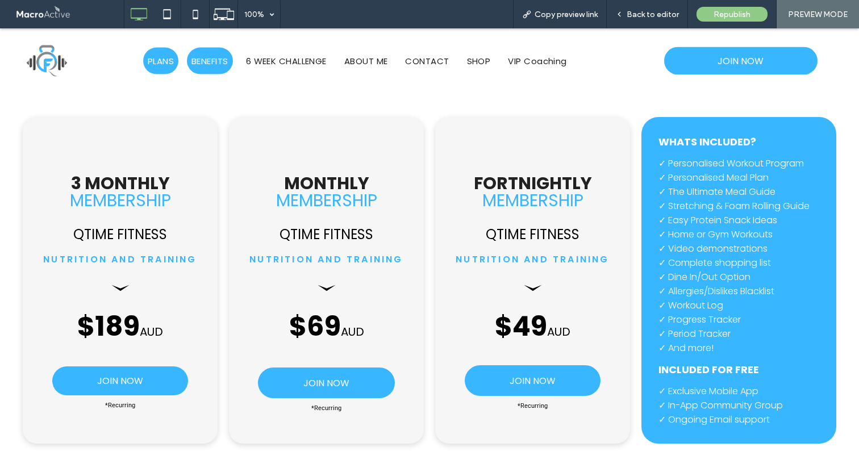
click at [199, 66] on span "BENEFITS" at bounding box center [209, 61] width 37 height 13
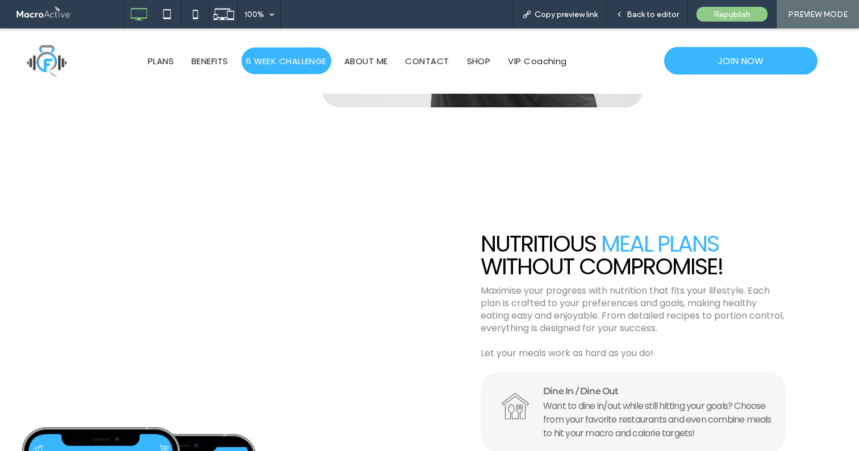
scroll to position [1718, 0]
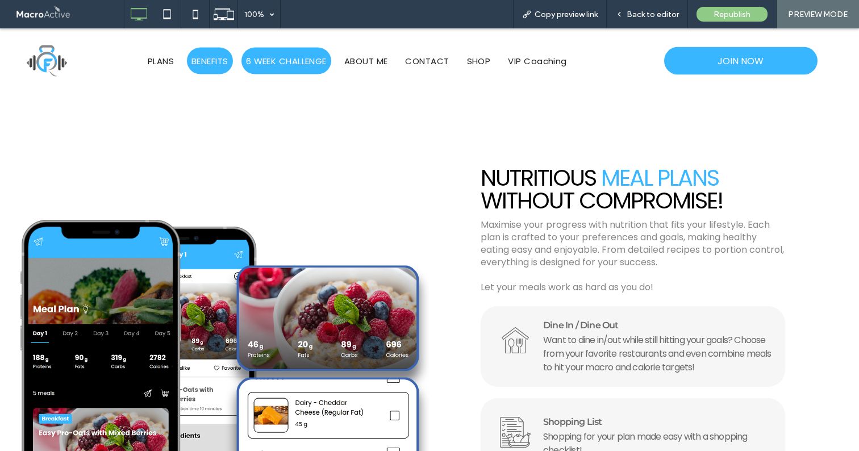
click at [273, 62] on span "6 WEEK CHALLENGE" at bounding box center [286, 61] width 81 height 13
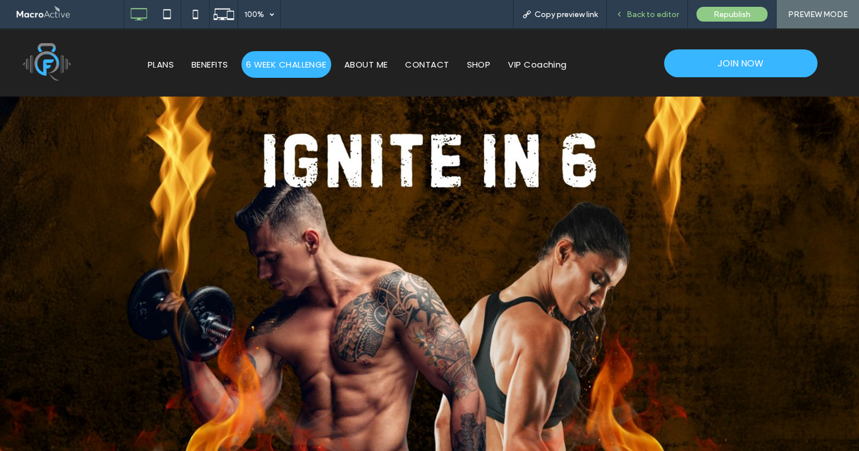
click at [632, 18] on span "Back to editor" at bounding box center [652, 15] width 52 height 10
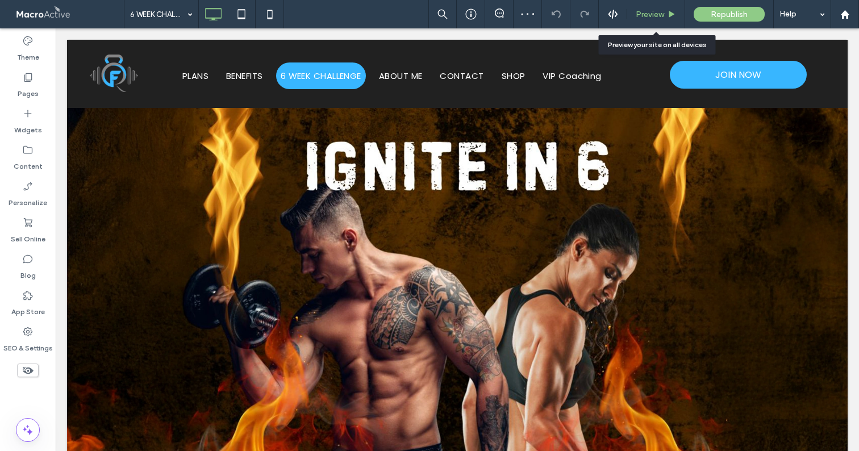
click at [652, 7] on div "Preview" at bounding box center [656, 14] width 58 height 28
click at [667, 7] on div "Preview" at bounding box center [656, 14] width 58 height 28
click at [657, 15] on span "Preview" at bounding box center [649, 15] width 28 height 10
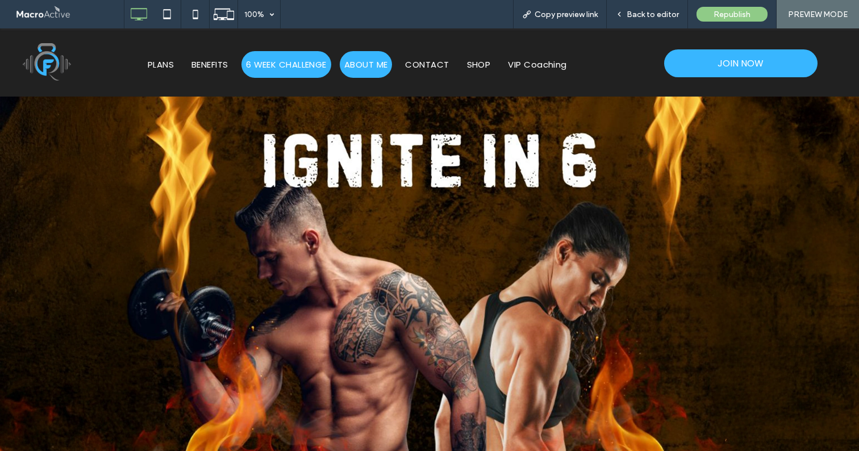
click at [361, 63] on span "ABOUT ME" at bounding box center [366, 64] width 44 height 13
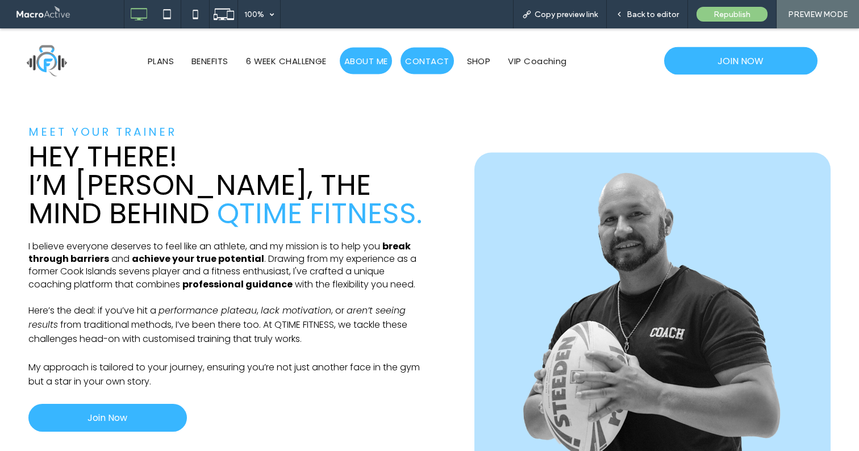
click at [430, 61] on span "CONTACT" at bounding box center [427, 61] width 44 height 13
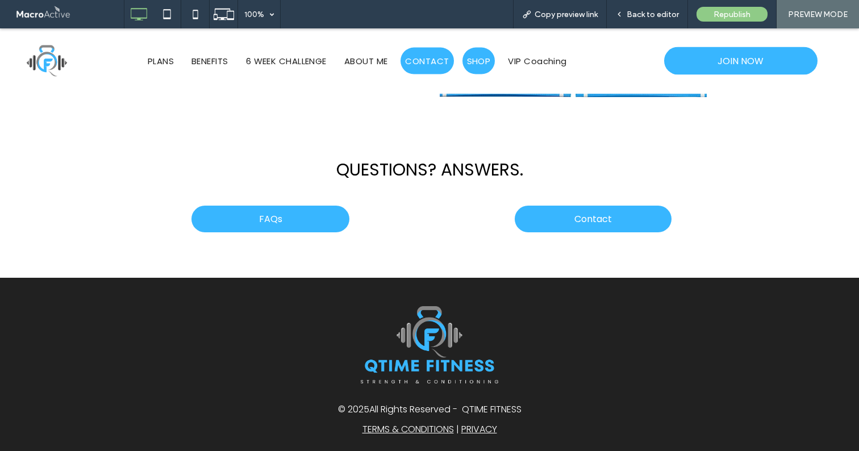
click at [472, 63] on span "SHOP" at bounding box center [479, 61] width 24 height 13
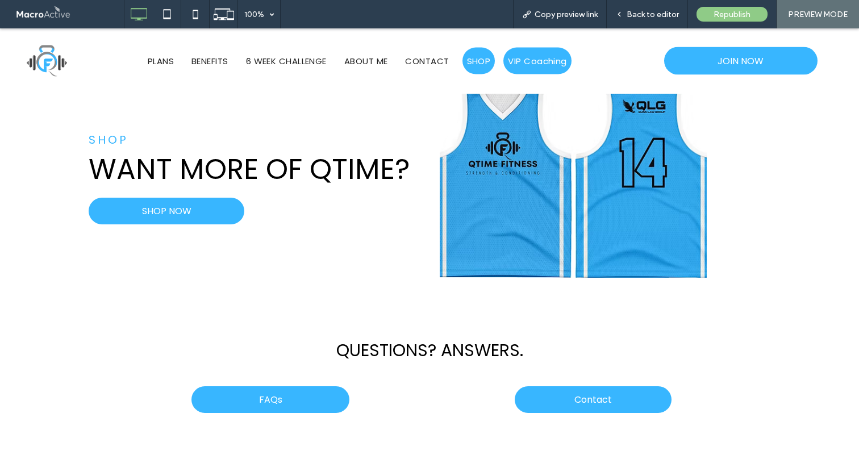
scroll to position [5186, 0]
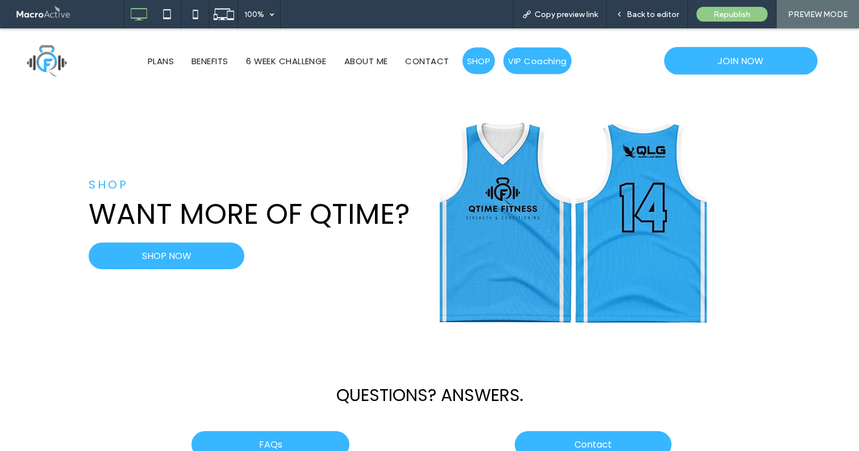
click at [518, 62] on span "VIP Coaching" at bounding box center [537, 61] width 58 height 13
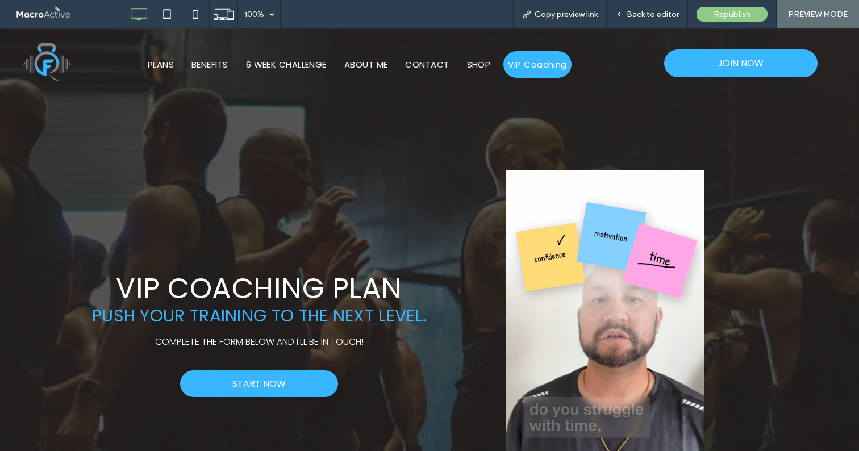
click at [150, 68] on span "PLANS" at bounding box center [161, 64] width 26 height 13
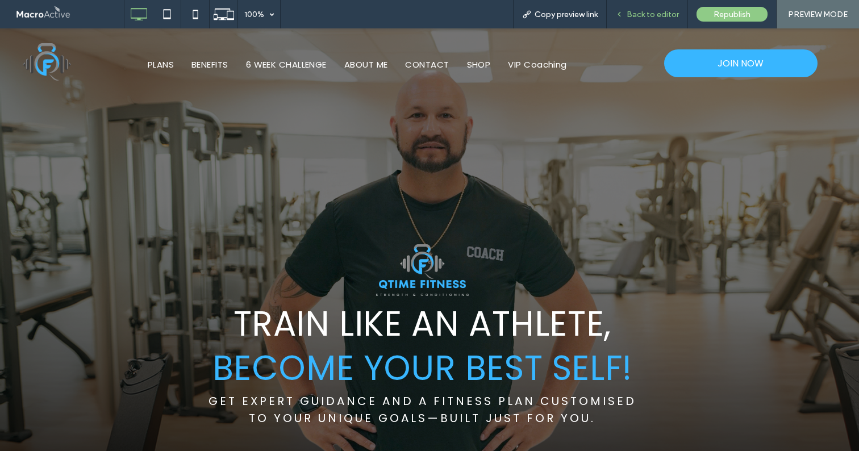
click at [621, 19] on div "Back to editor" at bounding box center [646, 15] width 81 height 10
